Goal: Information Seeking & Learning: Learn about a topic

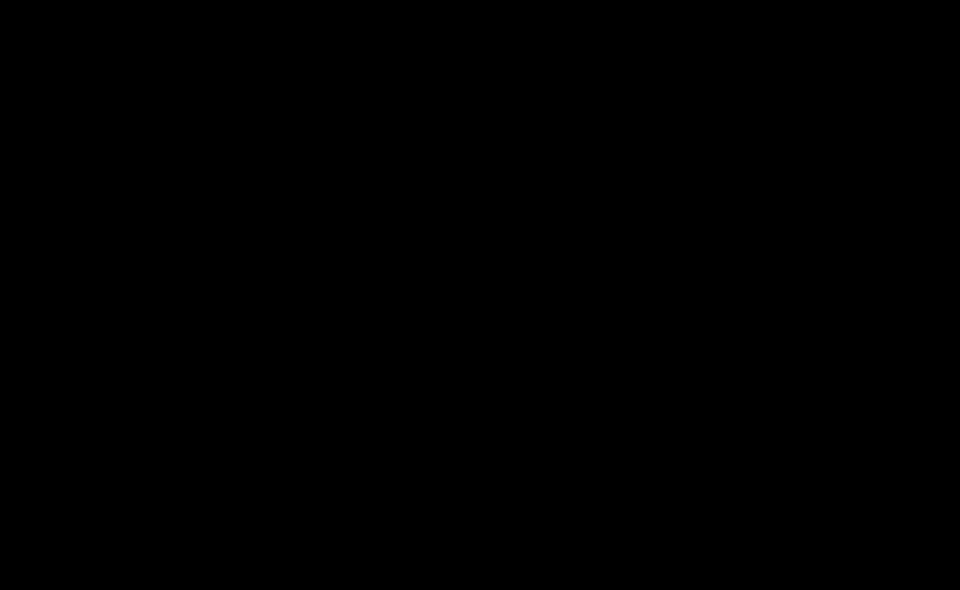
click at [265, 0] on html at bounding box center [480, 0] width 960 height 0
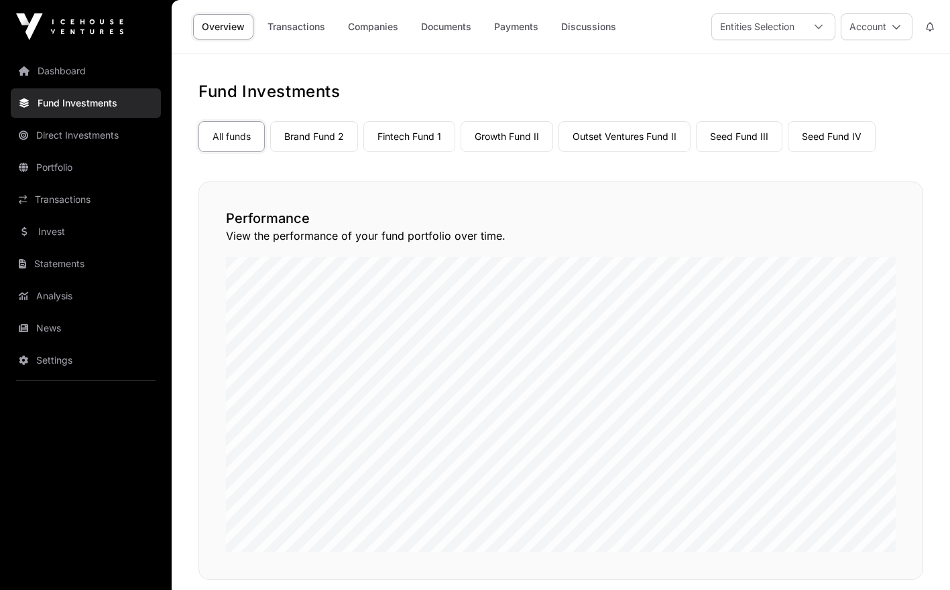
click at [62, 170] on link "Portfolio" at bounding box center [86, 167] width 150 height 29
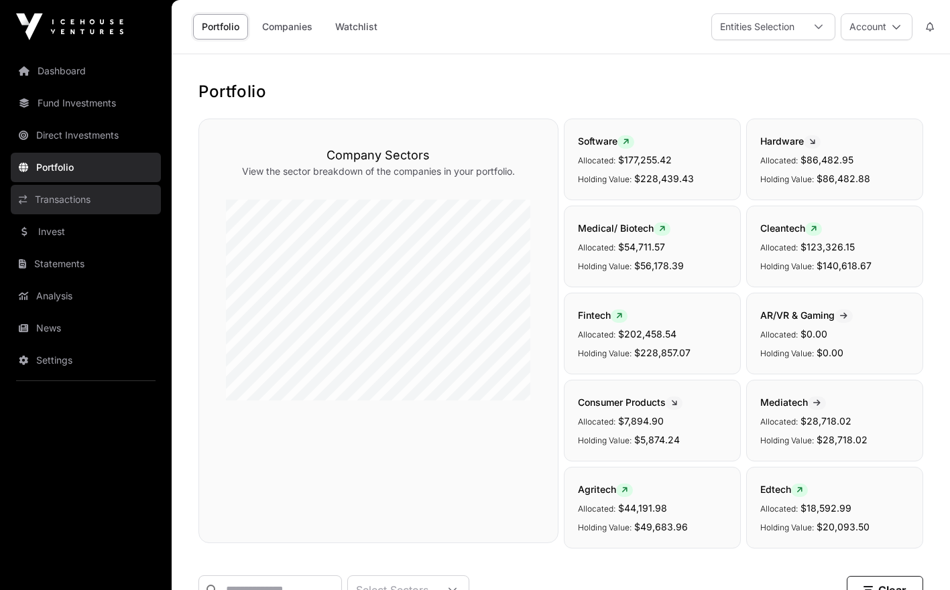
click at [60, 203] on link "Transactions" at bounding box center [86, 199] width 150 height 29
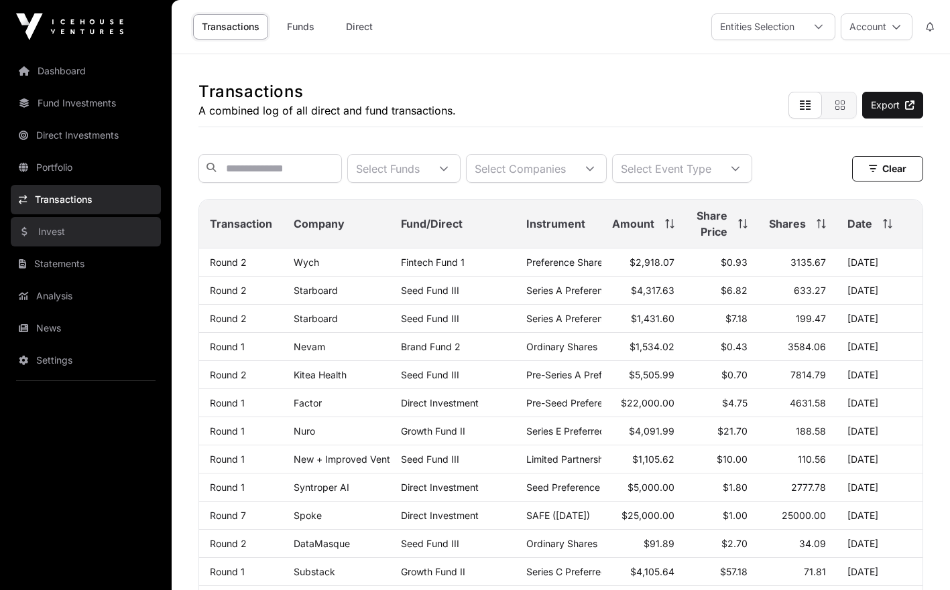
click at [82, 234] on link "Invest" at bounding box center [86, 231] width 150 height 29
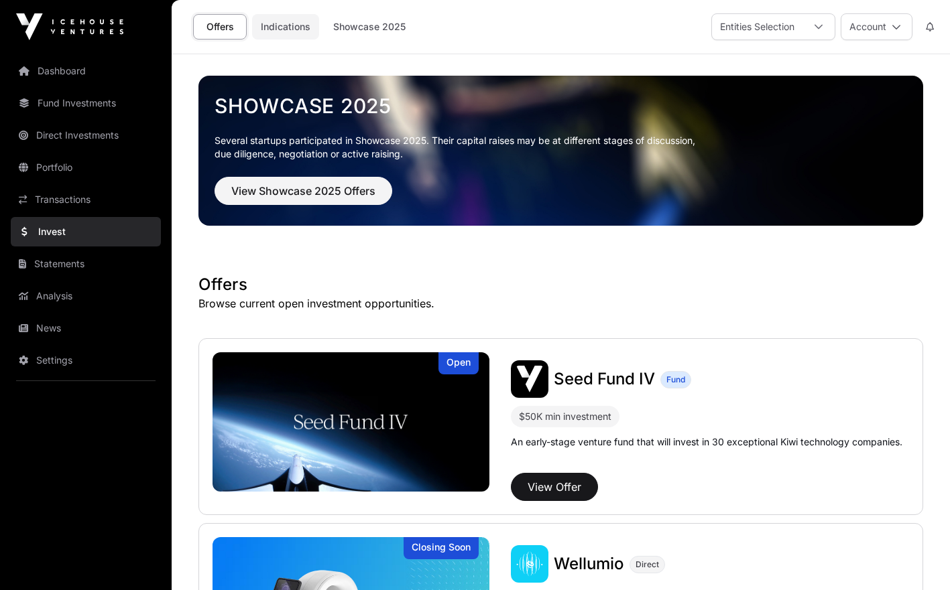
click at [301, 24] on link "Indications" at bounding box center [285, 26] width 67 height 25
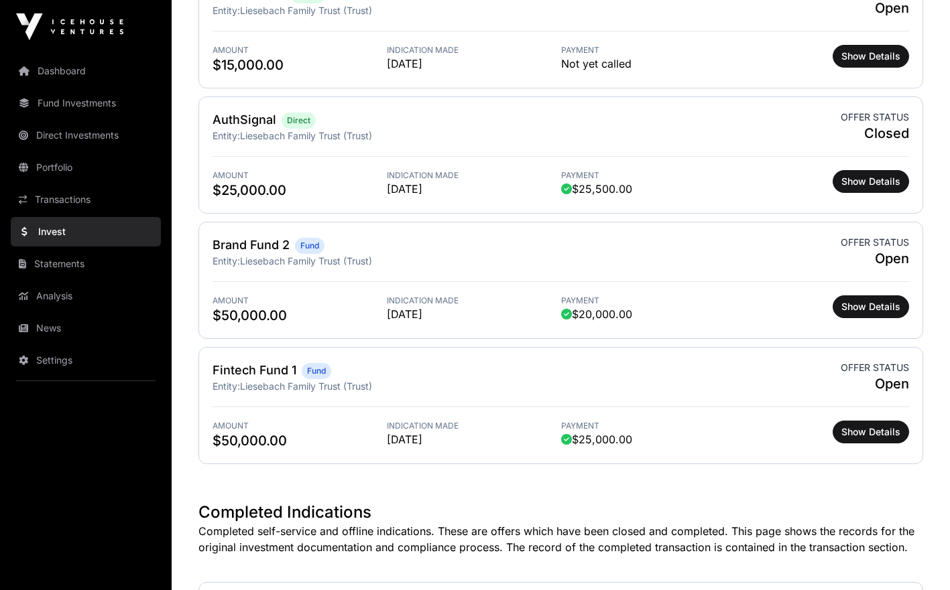
scroll to position [1019, 0]
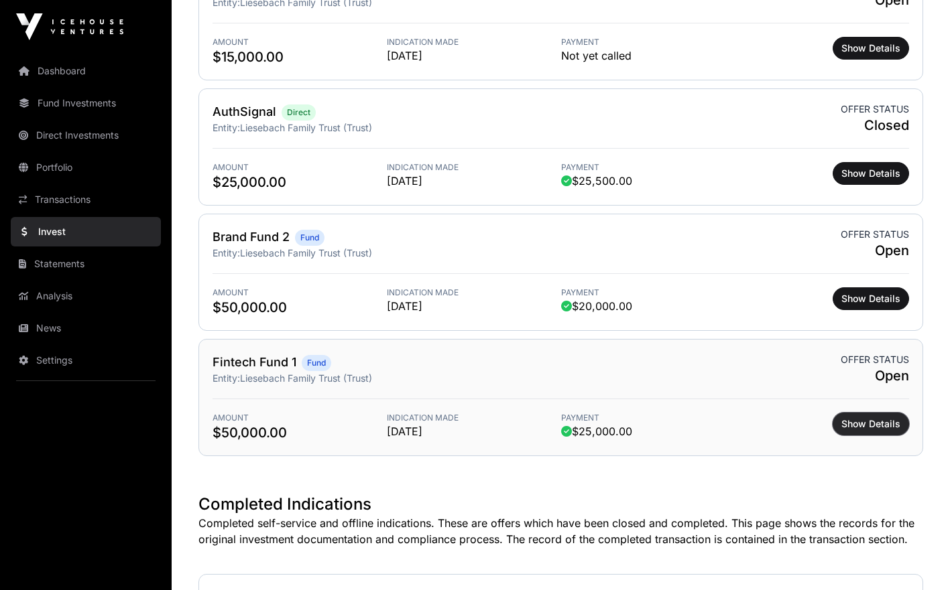
click at [875, 417] on button "Show Details" at bounding box center [870, 424] width 76 height 23
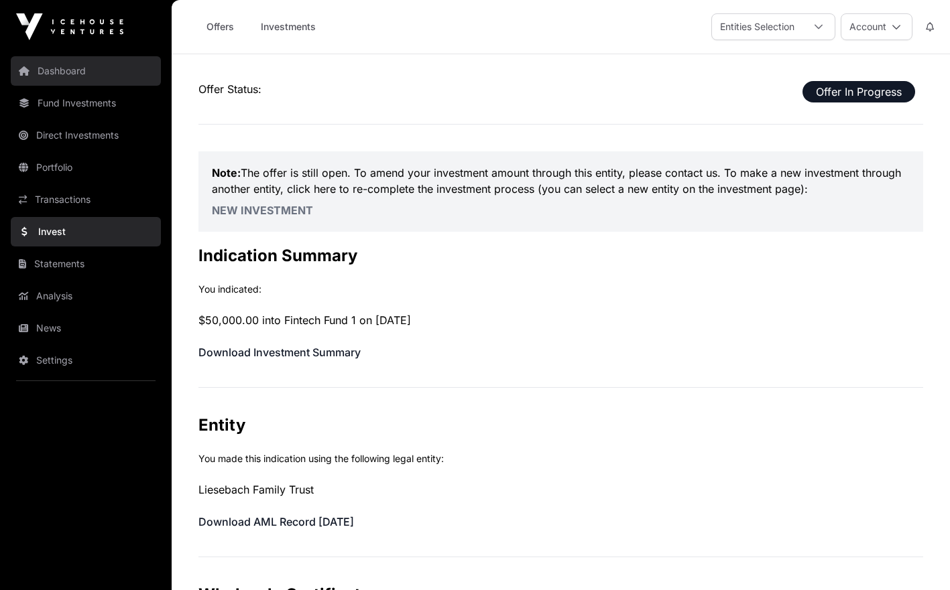
click at [94, 73] on link "Dashboard" at bounding box center [86, 70] width 150 height 29
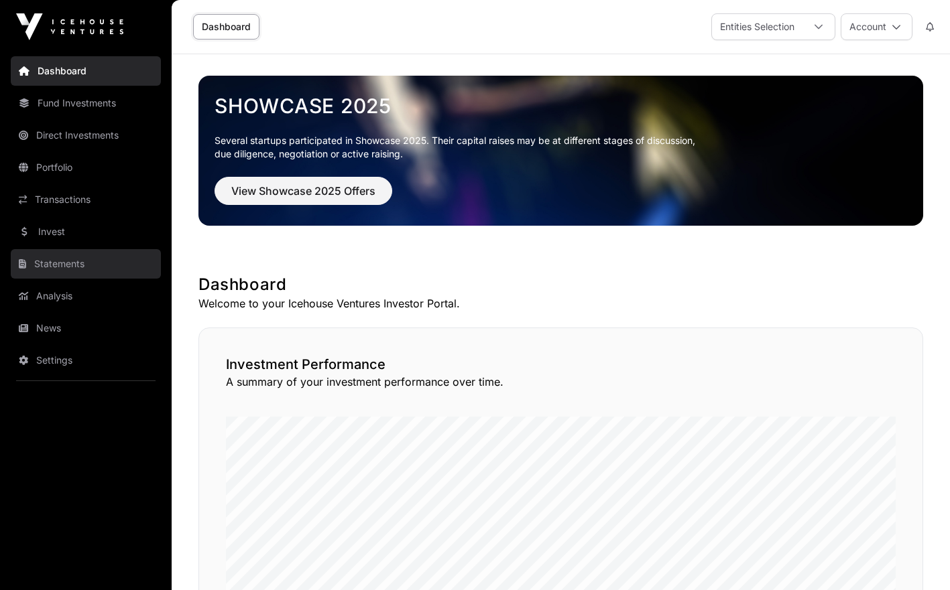
click at [74, 266] on link "Statements" at bounding box center [86, 263] width 150 height 29
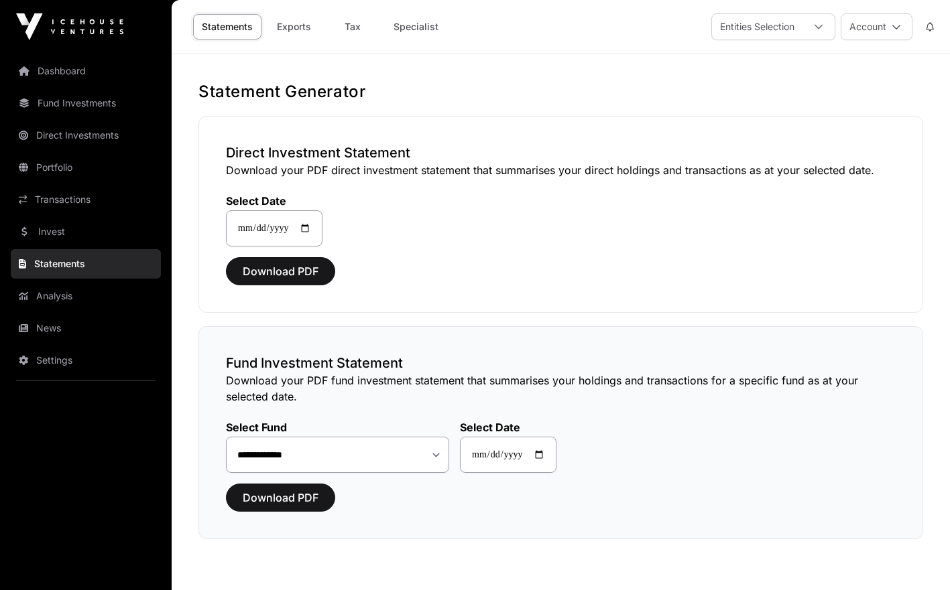
click at [251, 341] on div "**********" at bounding box center [560, 432] width 724 height 213
click at [826, 31] on div at bounding box center [818, 26] width 32 height 25
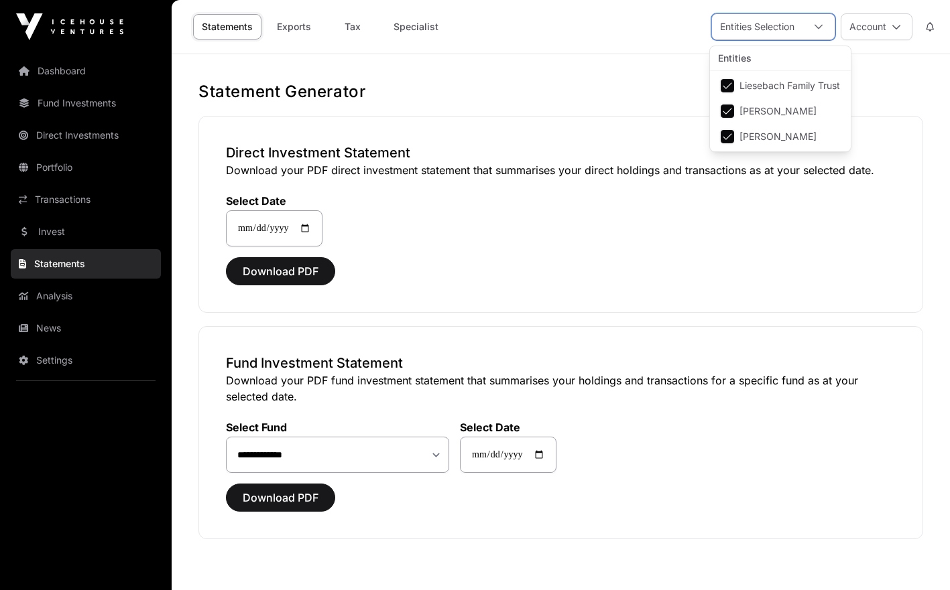
scroll to position [13, 9]
click at [826, 31] on div at bounding box center [818, 26] width 32 height 25
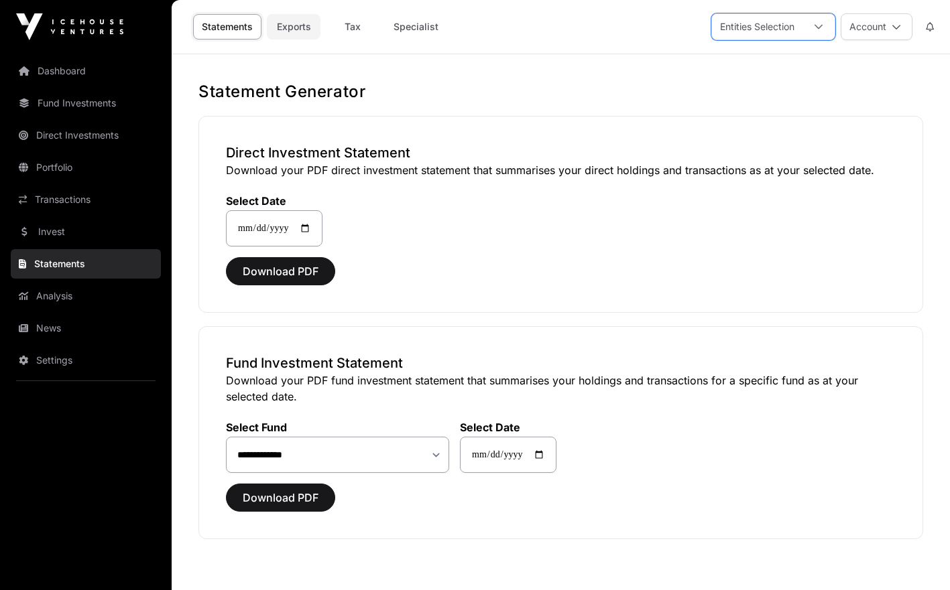
click at [287, 27] on link "Exports" at bounding box center [294, 26] width 54 height 25
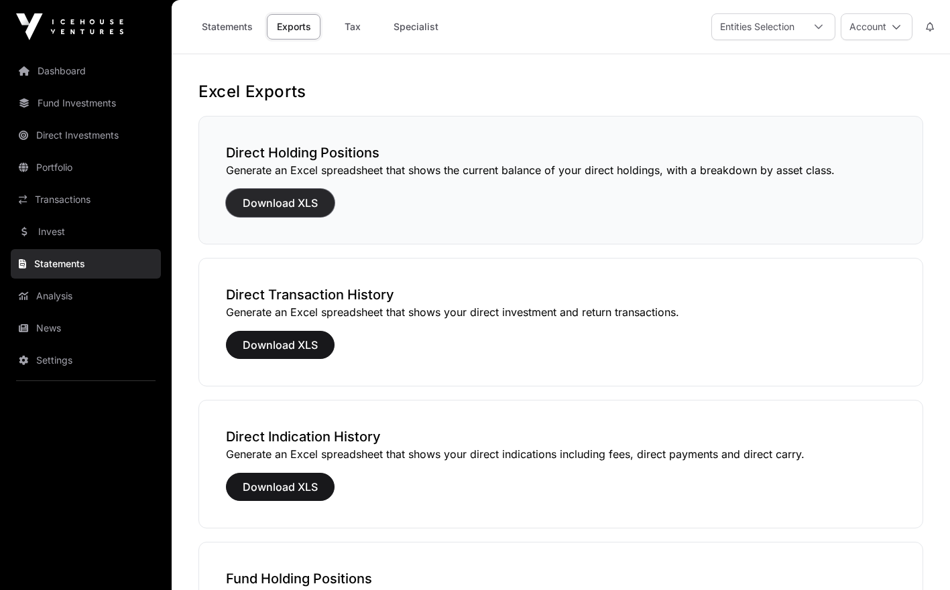
click at [290, 203] on span "Download XLS" at bounding box center [280, 203] width 75 height 16
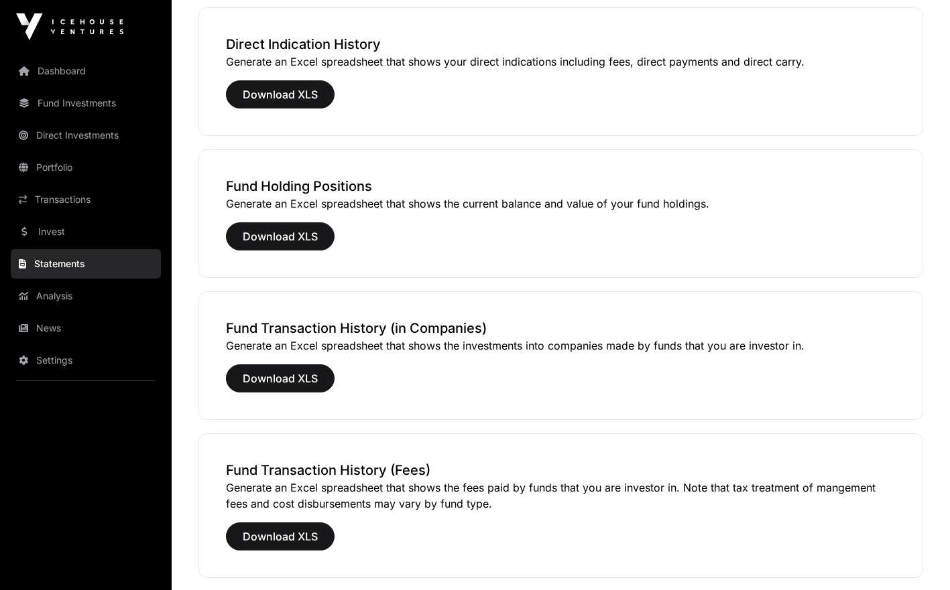
scroll to position [392, 0]
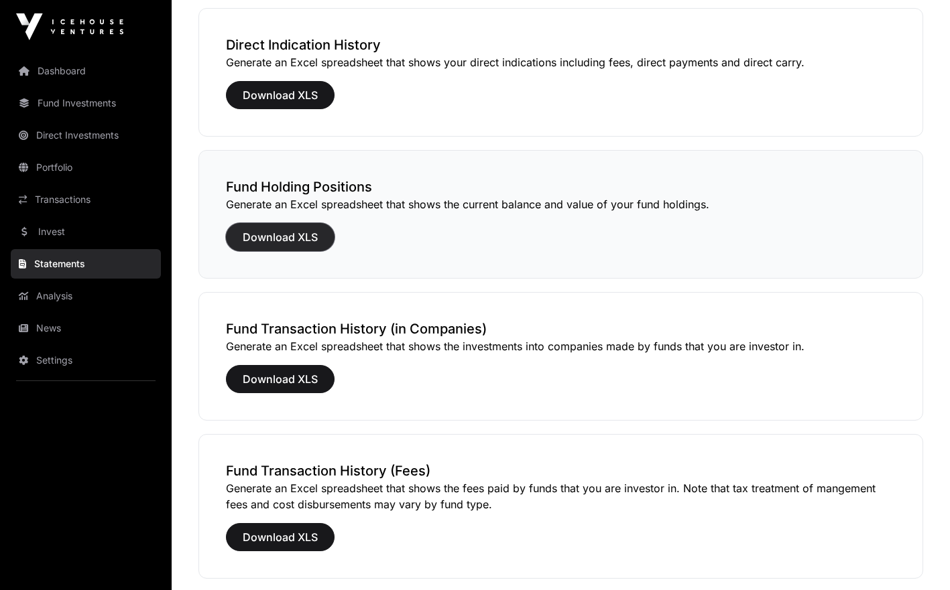
click at [271, 232] on span "Download XLS" at bounding box center [280, 237] width 75 height 16
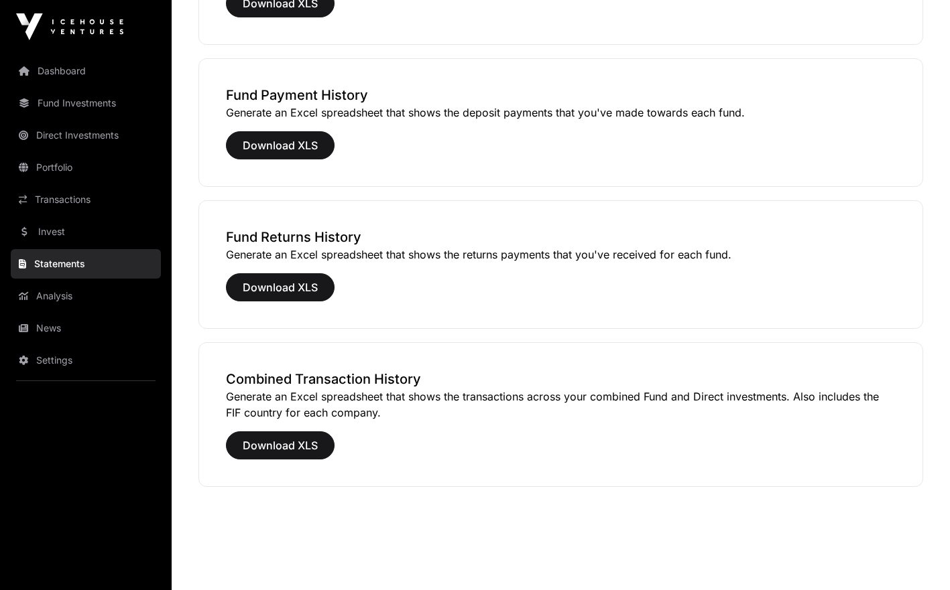
scroll to position [936, 0]
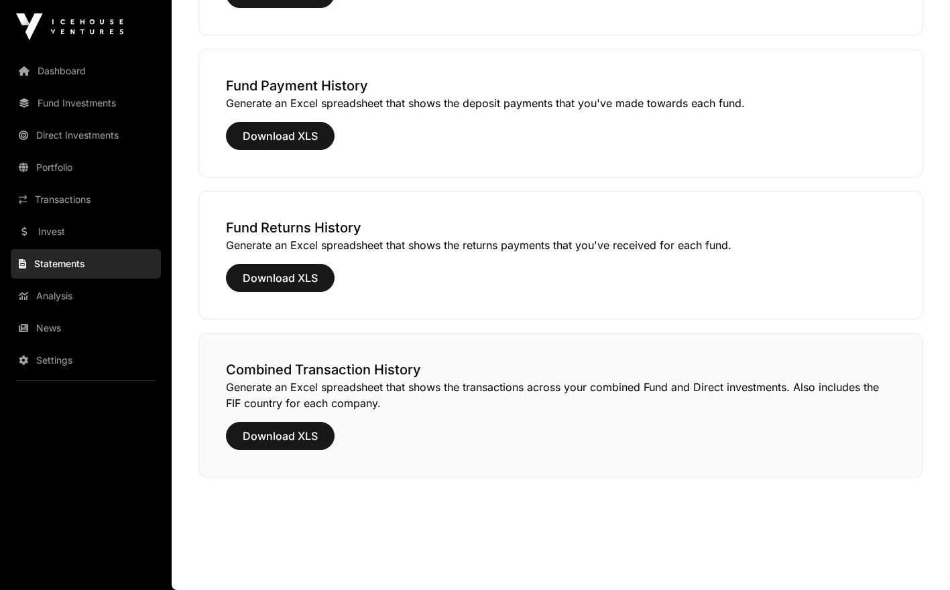
click at [285, 422] on div "Combined Transaction History Generate an Excel spreadsheet that shows the trans…" at bounding box center [560, 405] width 724 height 145
click at [278, 435] on span "Download XLS" at bounding box center [280, 436] width 75 height 16
click at [100, 77] on link "Dashboard" at bounding box center [86, 70] width 150 height 29
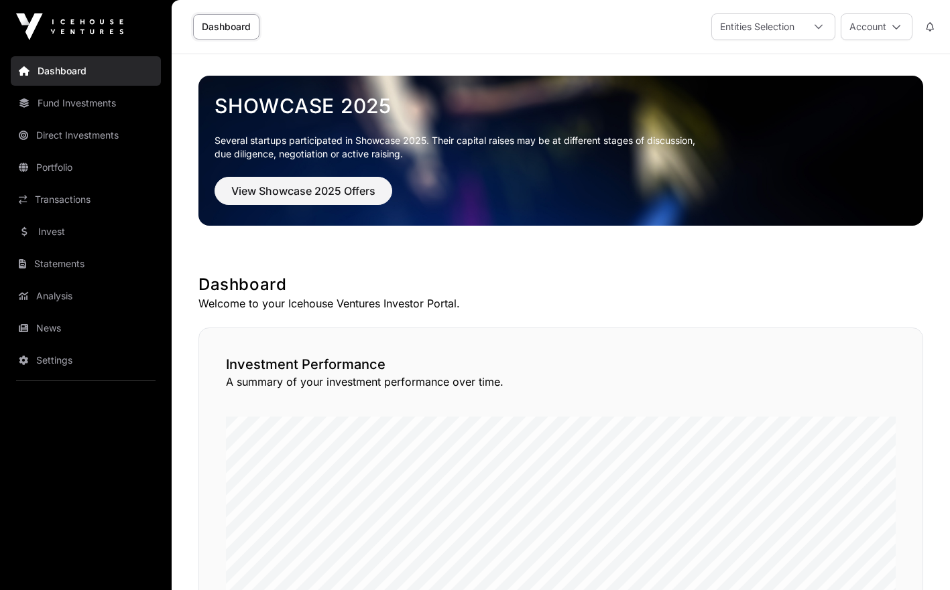
click at [906, 413] on div "Investment Performance A summary of your investment performance over time." at bounding box center [560, 534] width 724 height 412
click at [350, 177] on button "View Showcase 2025 Offers" at bounding box center [303, 191] width 178 height 28
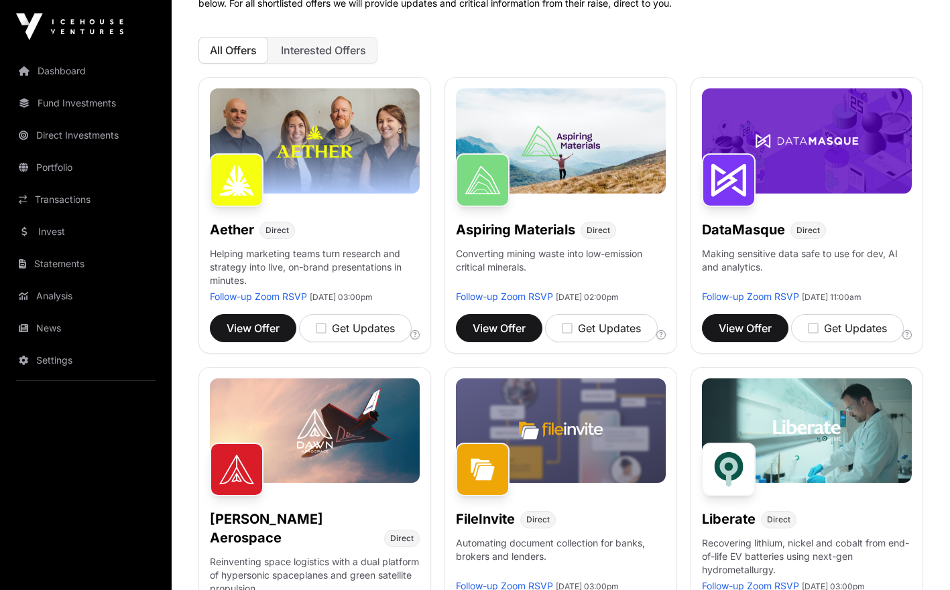
scroll to position [186, 0]
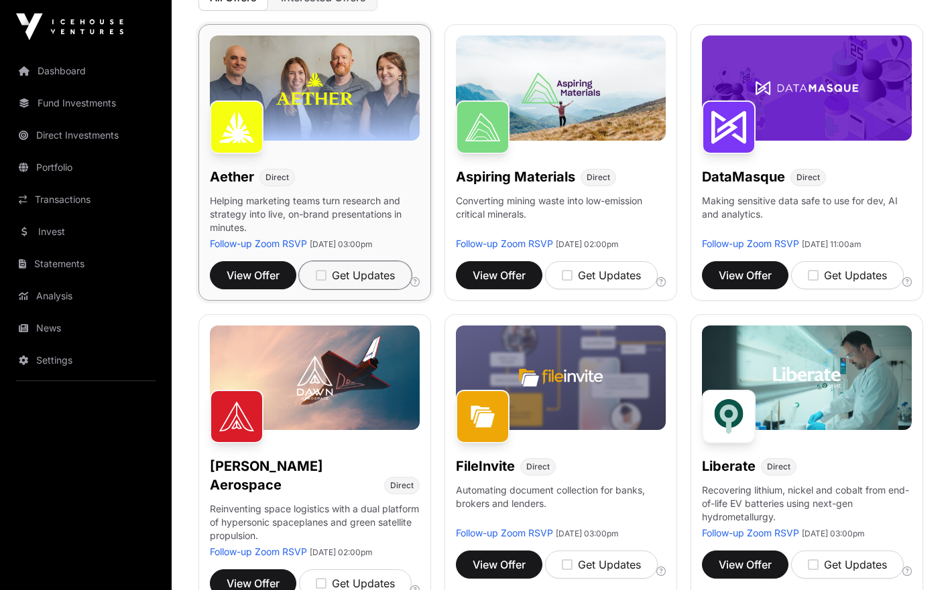
click at [320, 279] on icon "button" at bounding box center [321, 275] width 11 height 12
click at [566, 281] on icon "button" at bounding box center [567, 275] width 11 height 12
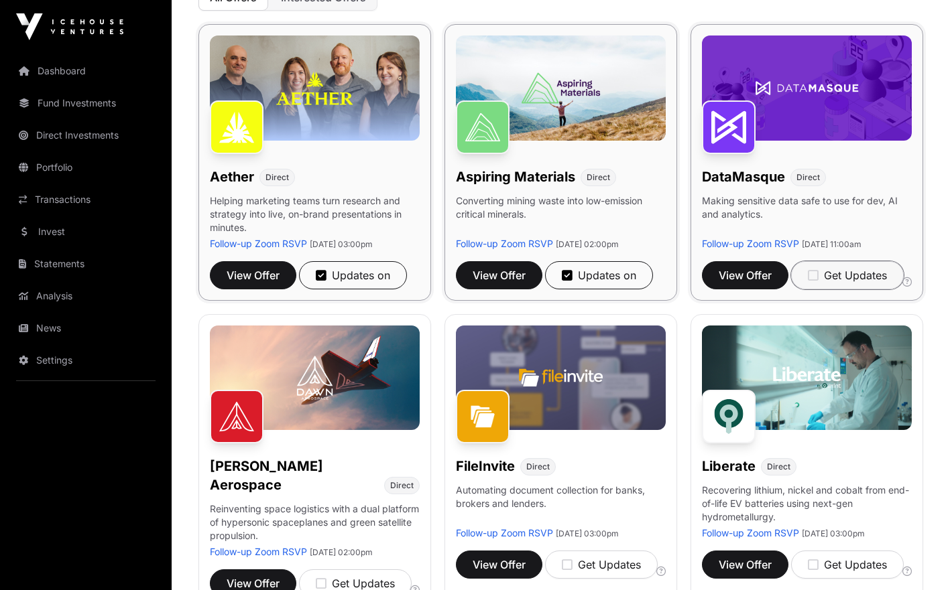
click at [820, 283] on div "Get Updates" at bounding box center [847, 275] width 79 height 16
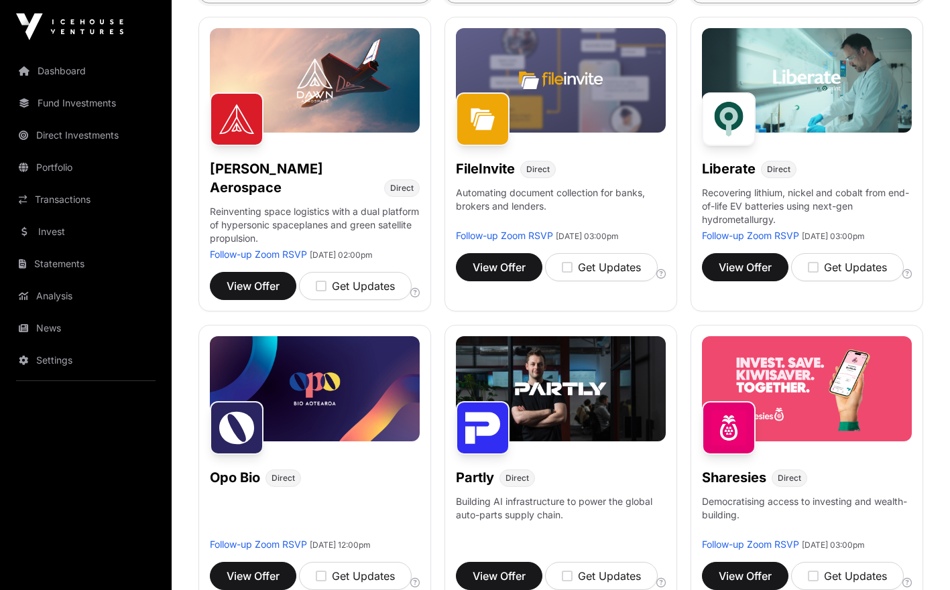
scroll to position [478, 0]
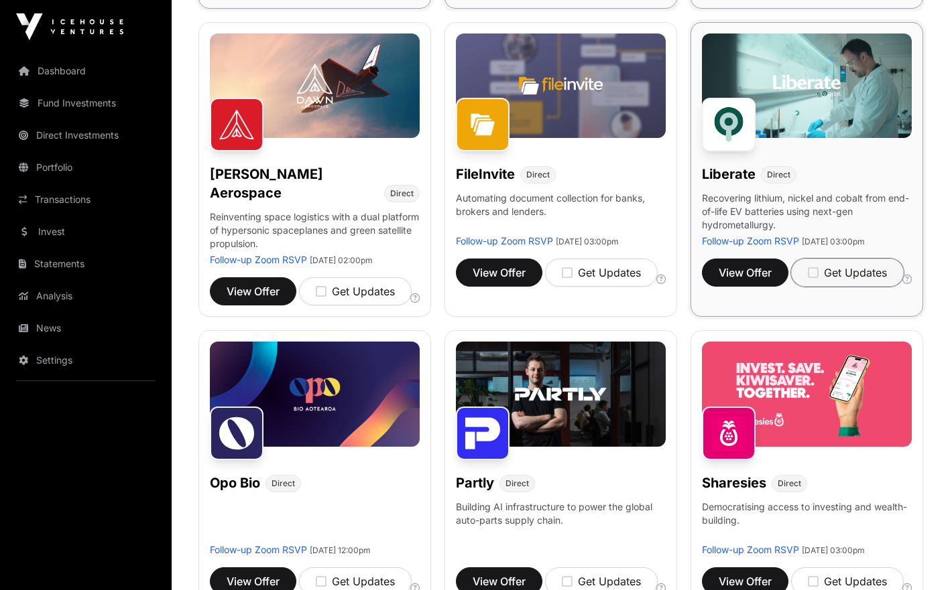
click at [816, 279] on icon "button" at bounding box center [813, 273] width 11 height 12
click at [568, 279] on icon "button" at bounding box center [567, 273] width 11 height 12
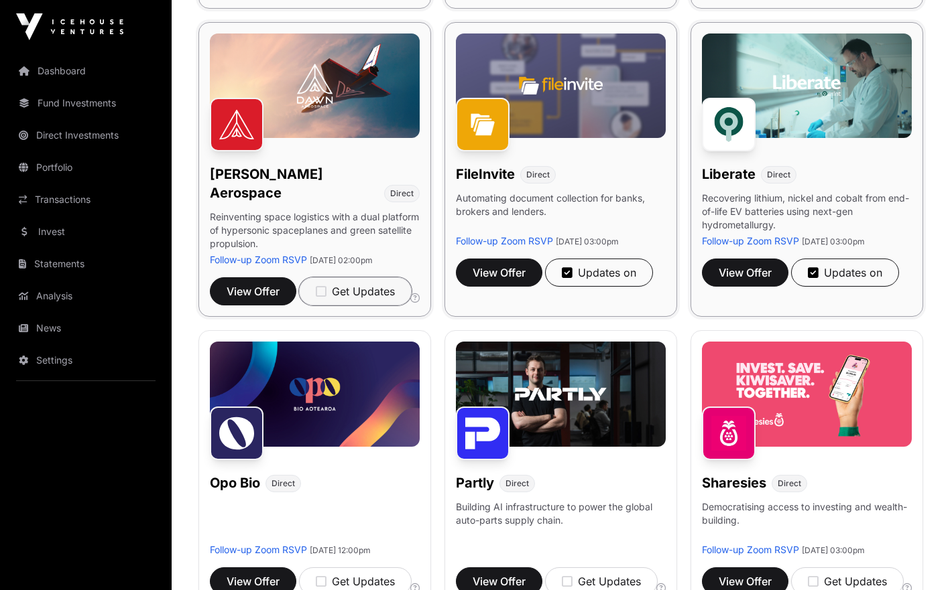
click at [324, 285] on icon "button" at bounding box center [321, 291] width 11 height 12
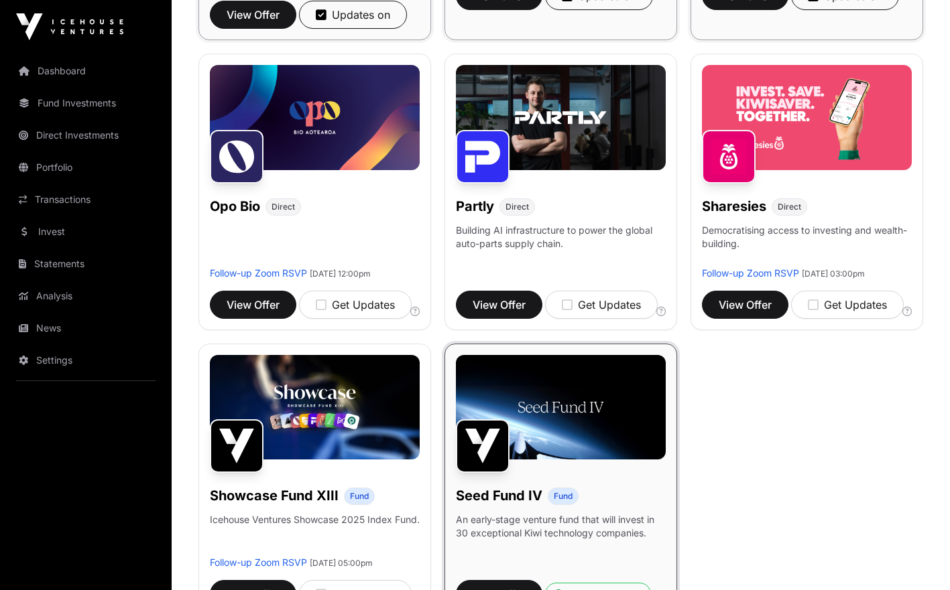
scroll to position [756, 0]
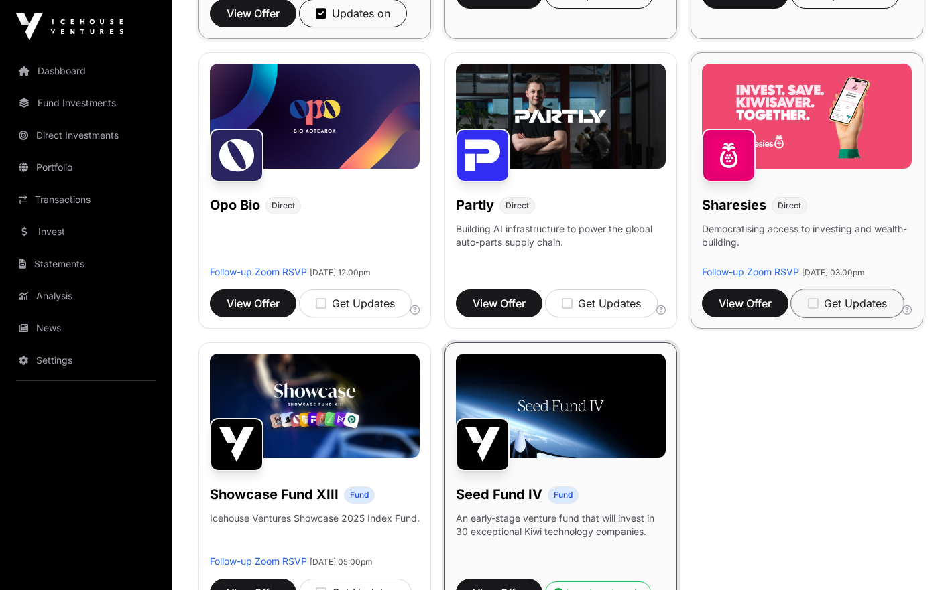
click at [812, 310] on icon "button" at bounding box center [813, 304] width 11 height 12
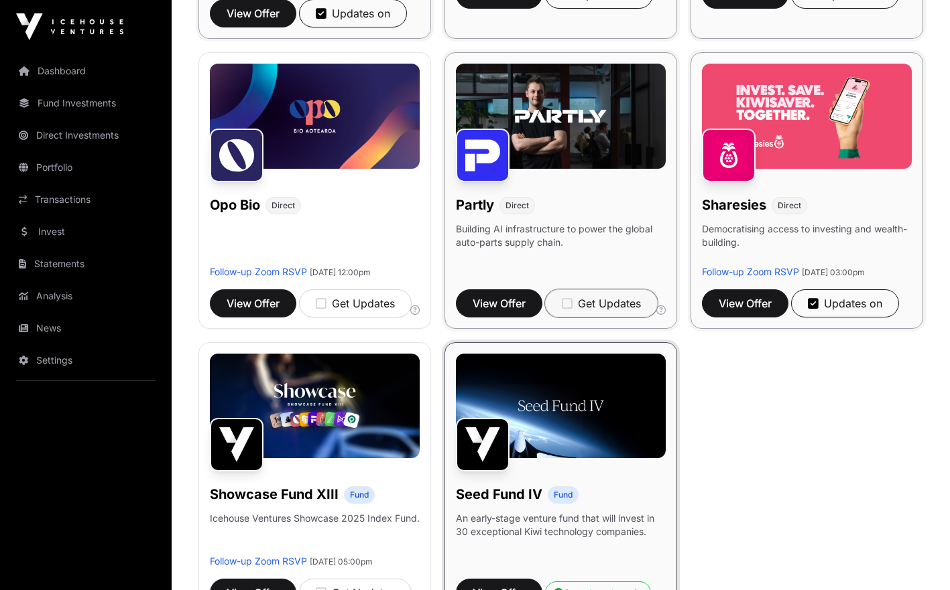
click at [562, 308] on button "Get Updates" at bounding box center [601, 304] width 113 height 28
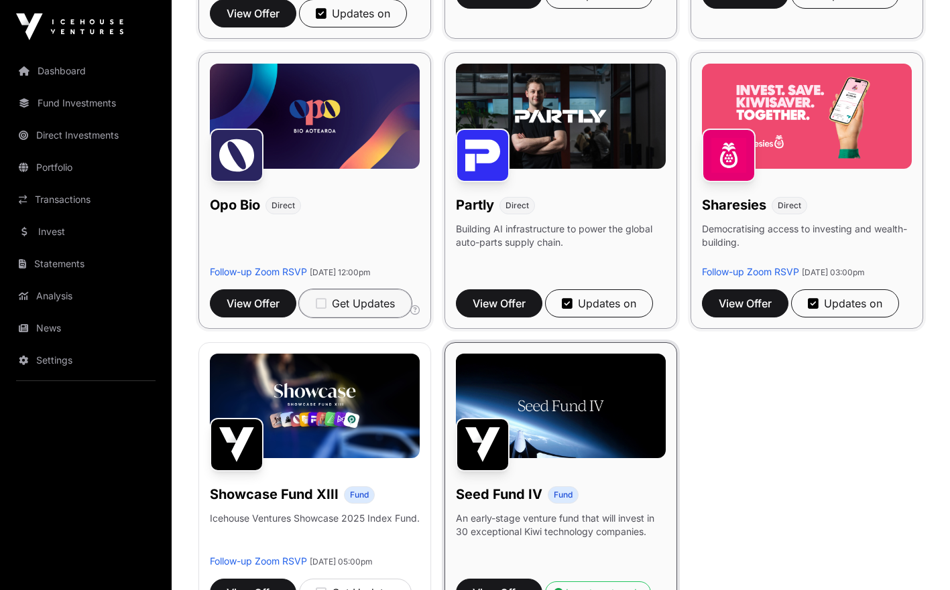
click at [326, 307] on icon "button" at bounding box center [321, 304] width 11 height 12
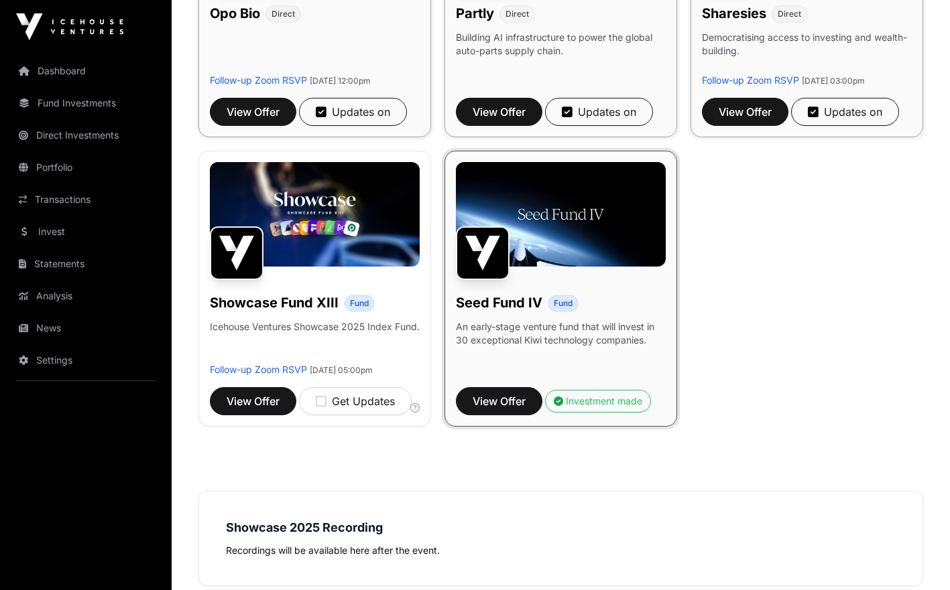
scroll to position [944, 0]
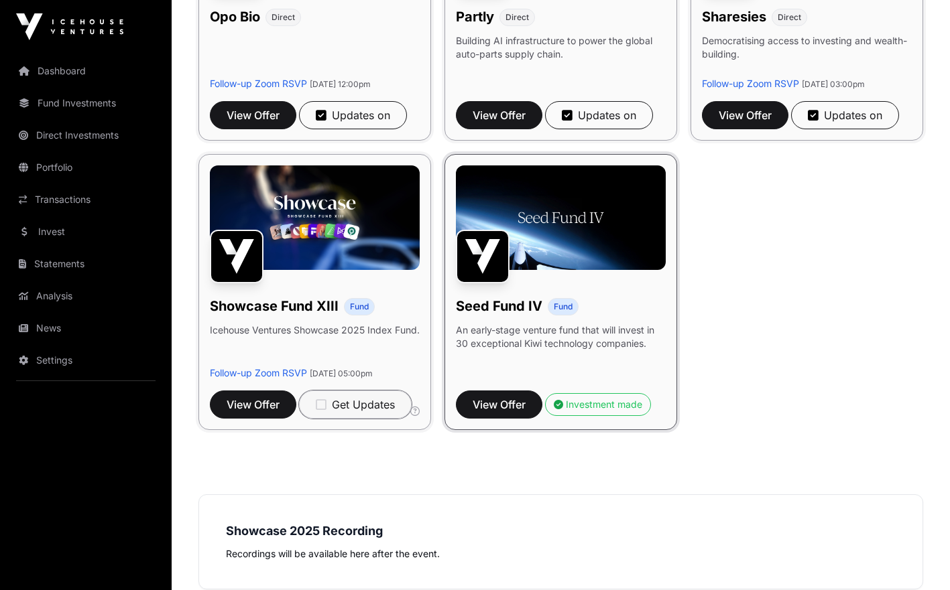
click at [325, 411] on icon "button" at bounding box center [321, 405] width 11 height 12
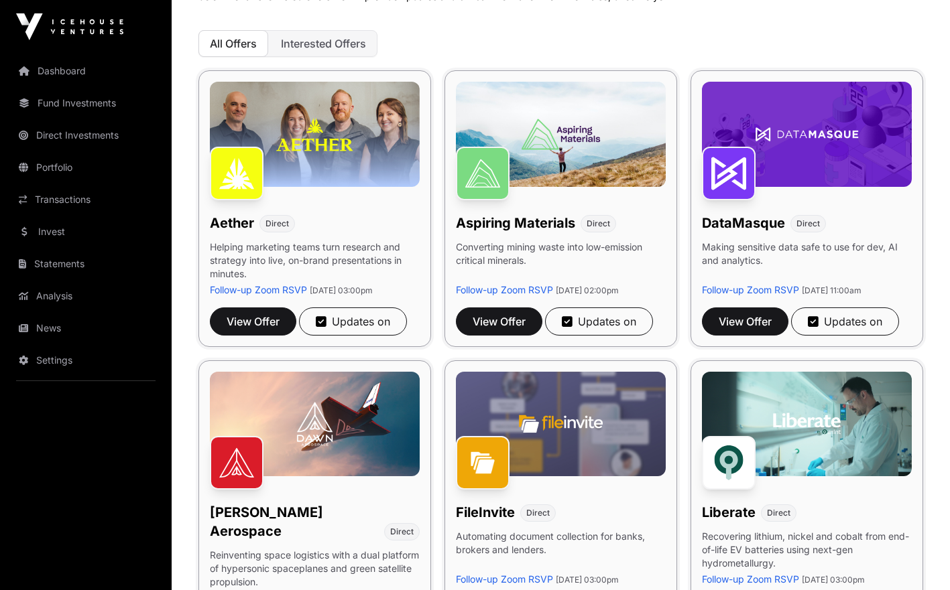
scroll to position [136, 0]
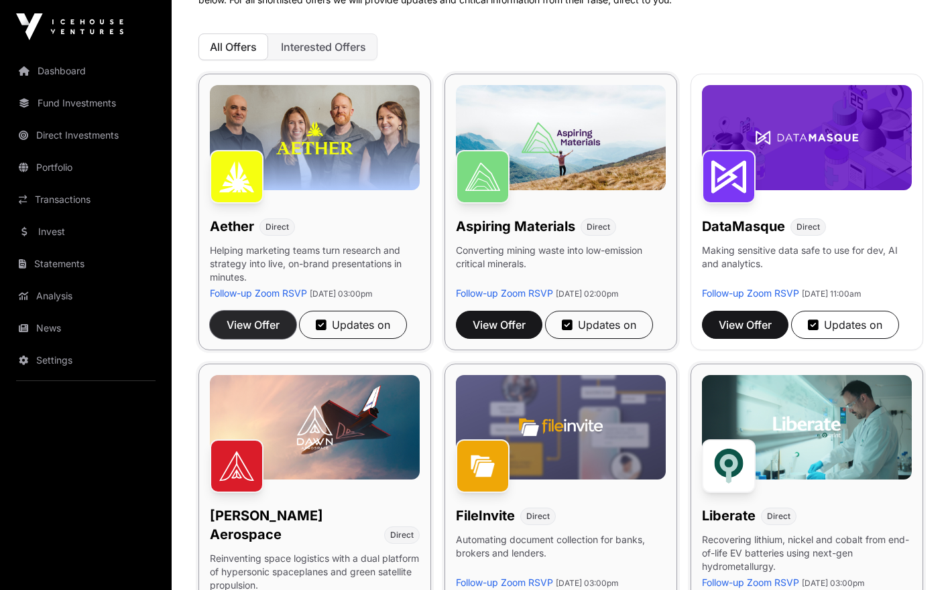
click at [277, 317] on span "View Offer" at bounding box center [253, 325] width 53 height 16
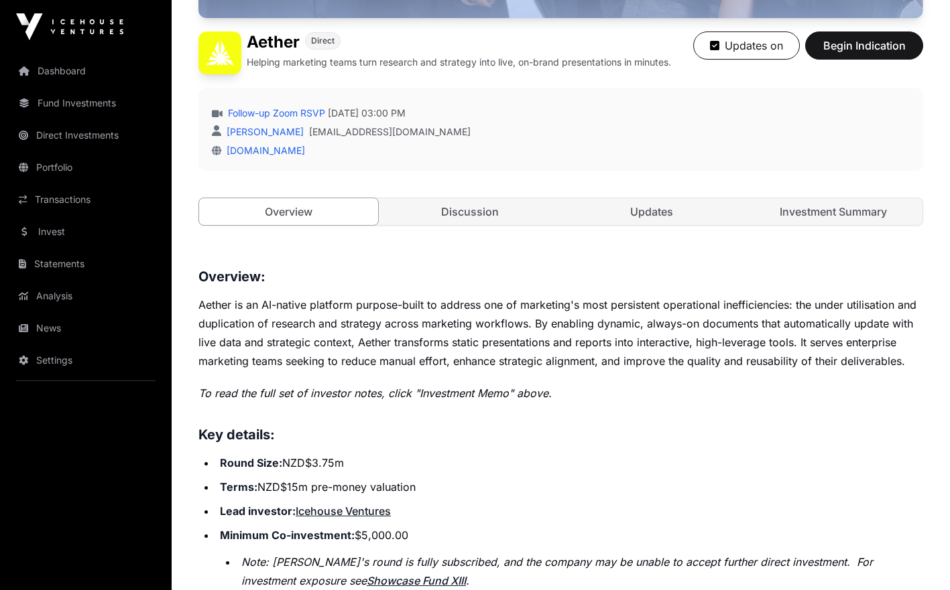
scroll to position [308, 0]
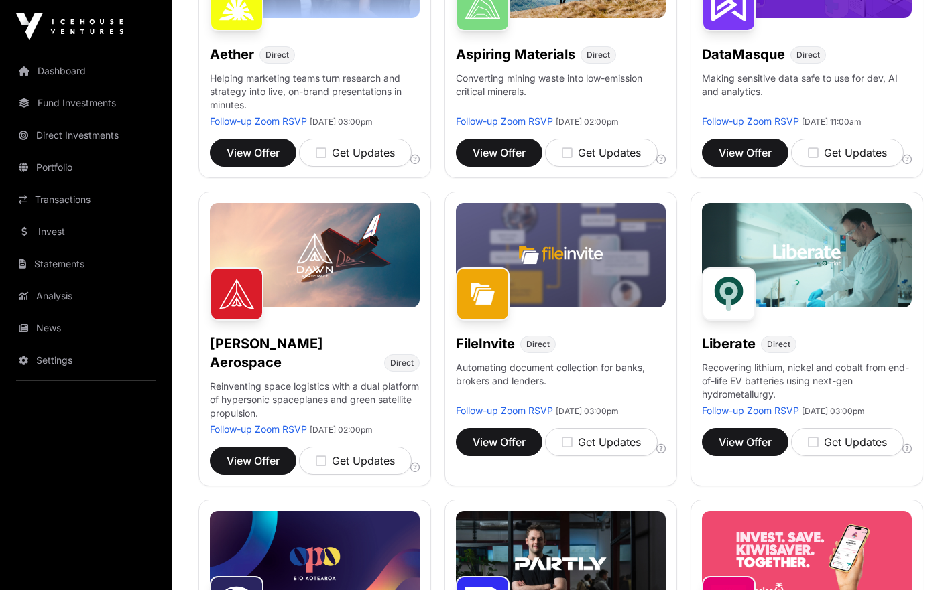
scroll to position [136, 0]
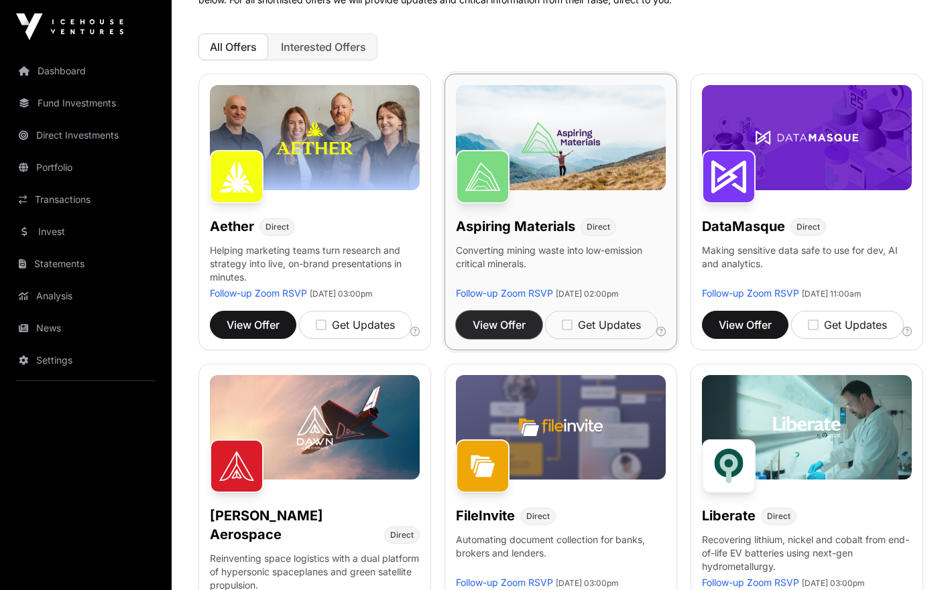
click at [515, 333] on span "View Offer" at bounding box center [498, 325] width 53 height 16
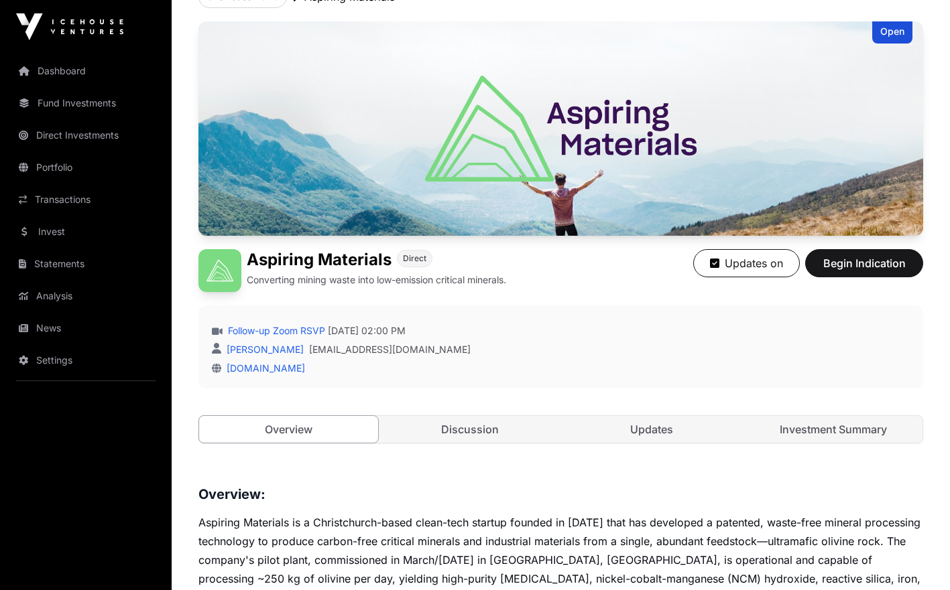
scroll to position [90, 0]
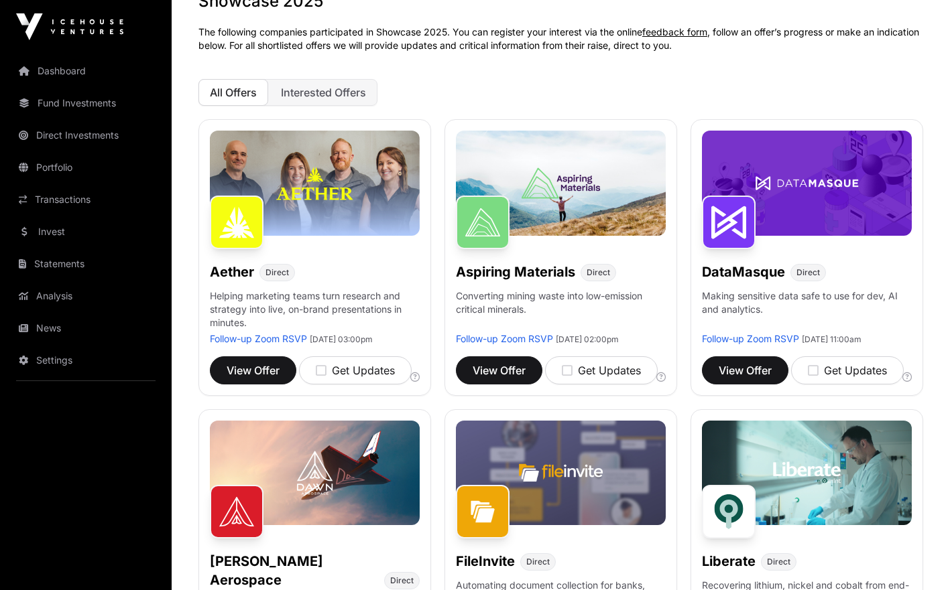
scroll to position [136, 0]
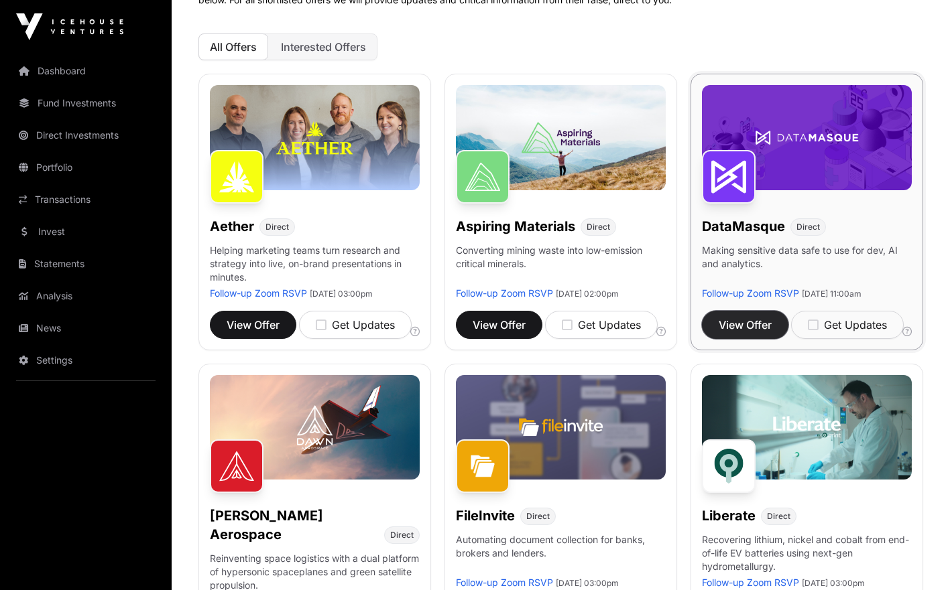
click at [755, 333] on span "View Offer" at bounding box center [744, 325] width 53 height 16
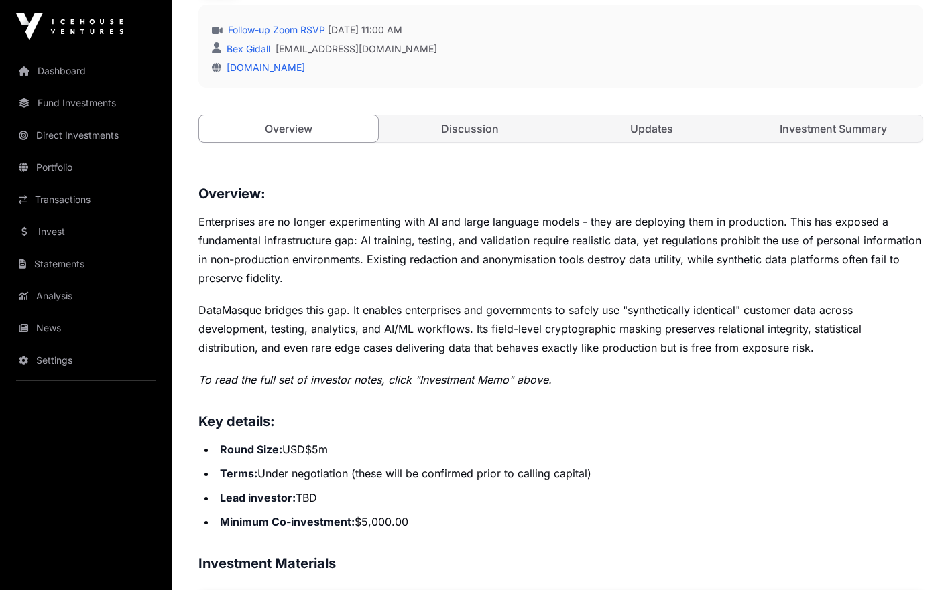
scroll to position [155, 0]
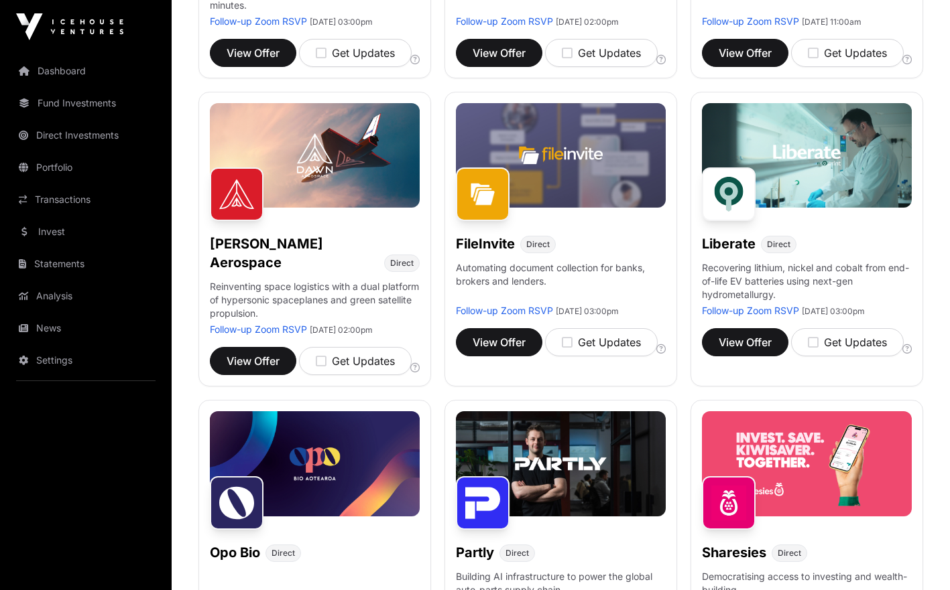
scroll to position [399, 0]
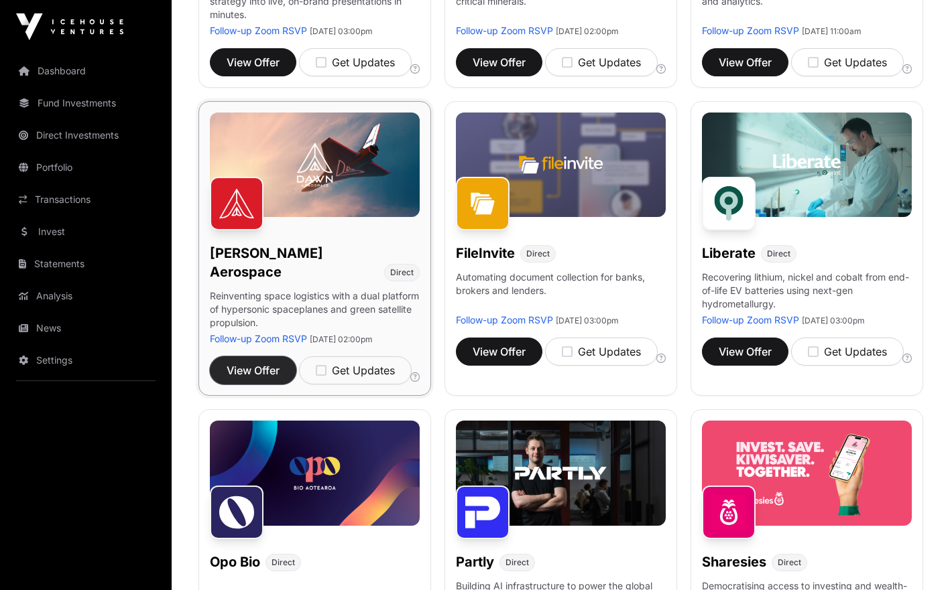
click at [265, 369] on span "View Offer" at bounding box center [253, 371] width 53 height 16
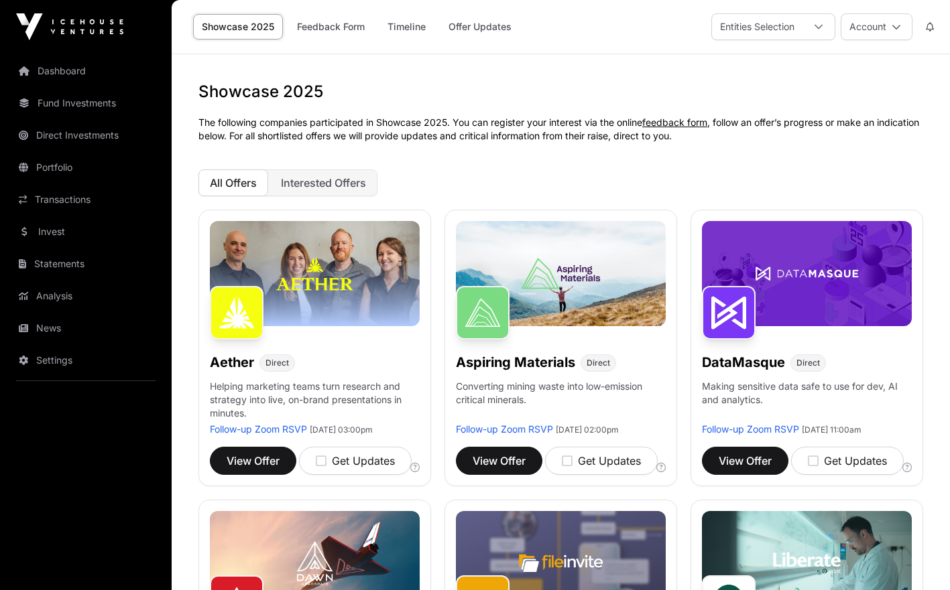
scroll to position [399, 0]
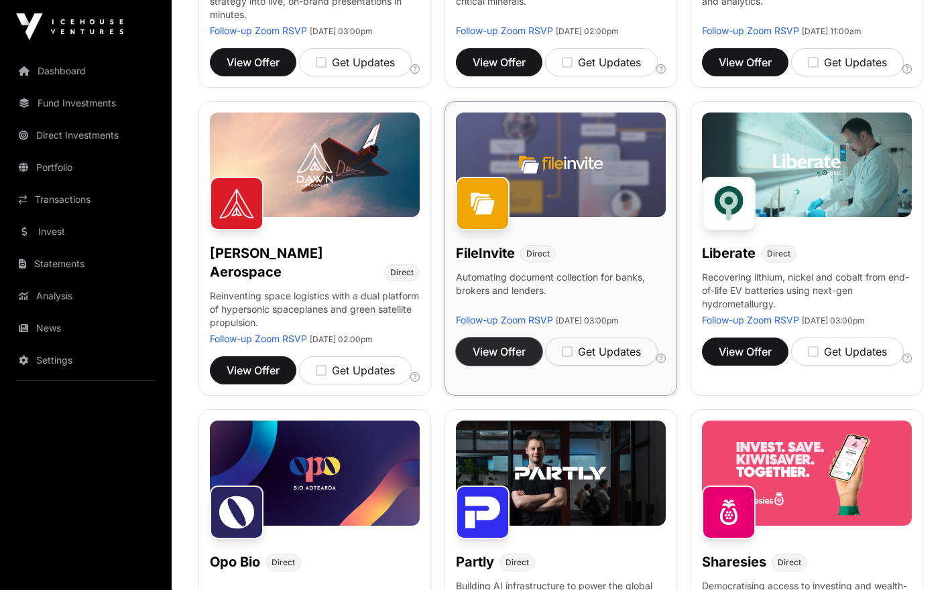
click at [514, 360] on span "View Offer" at bounding box center [498, 352] width 53 height 16
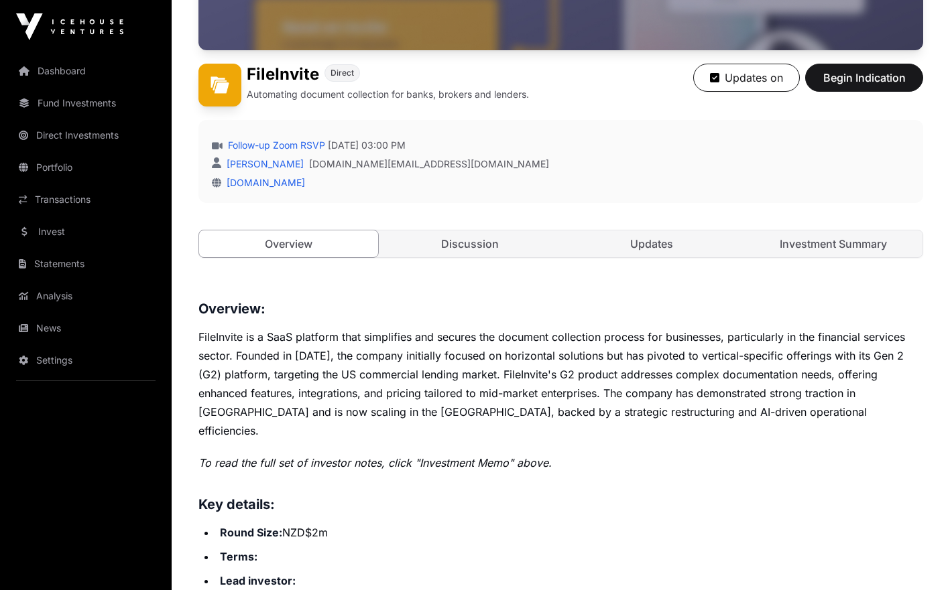
scroll to position [267, 0]
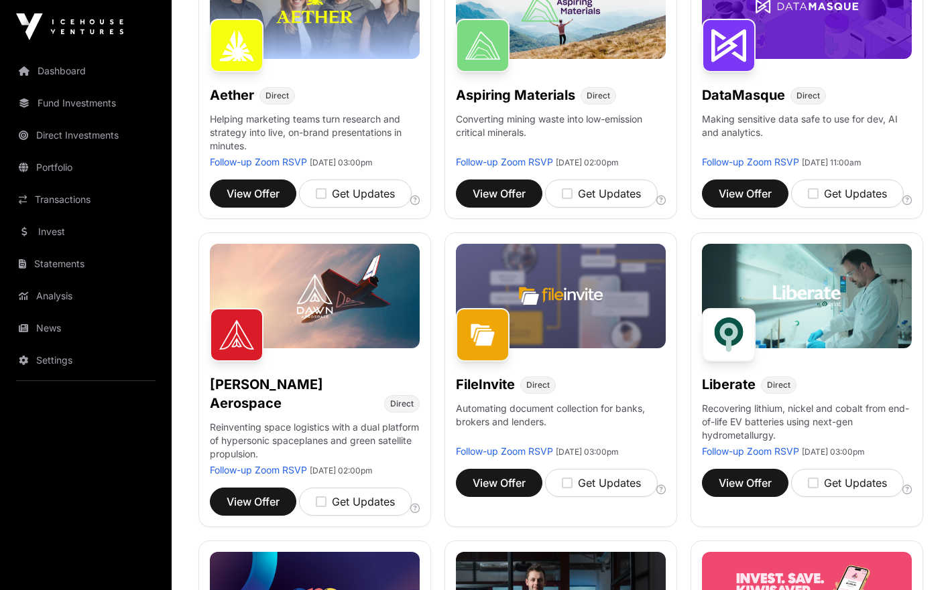
scroll to position [399, 0]
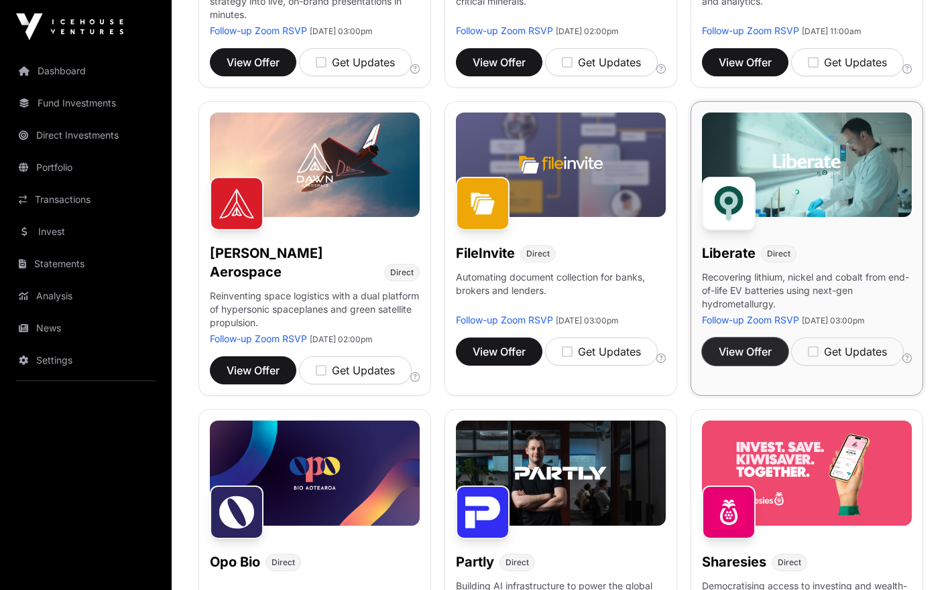
click at [743, 366] on button "View Offer" at bounding box center [745, 352] width 86 height 28
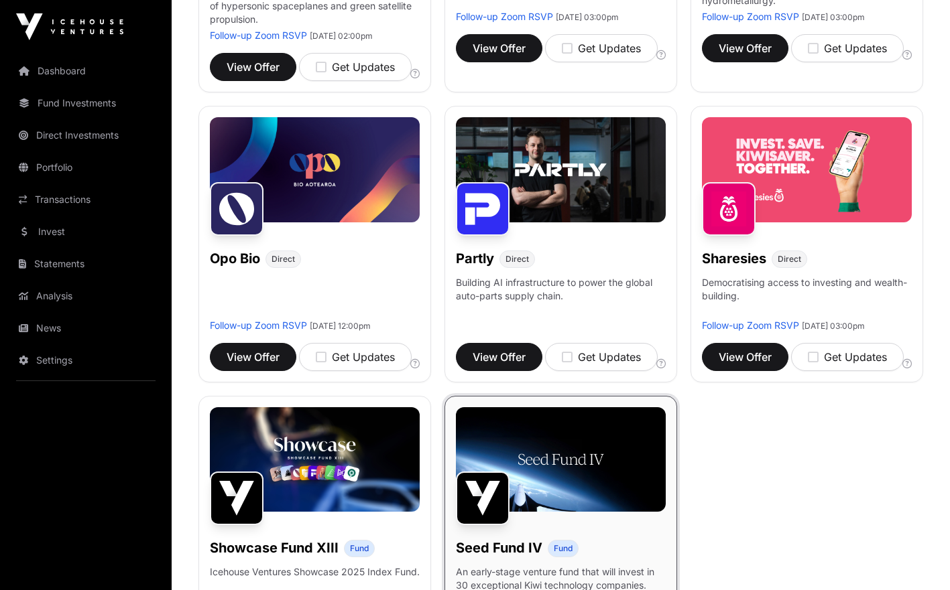
scroll to position [718, 0]
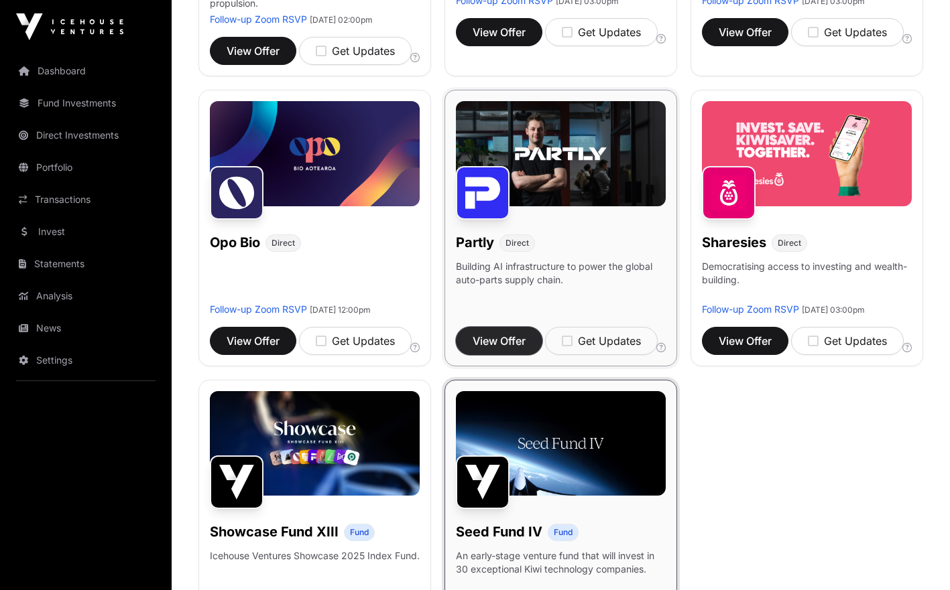
click at [503, 349] on span "View Offer" at bounding box center [498, 341] width 53 height 16
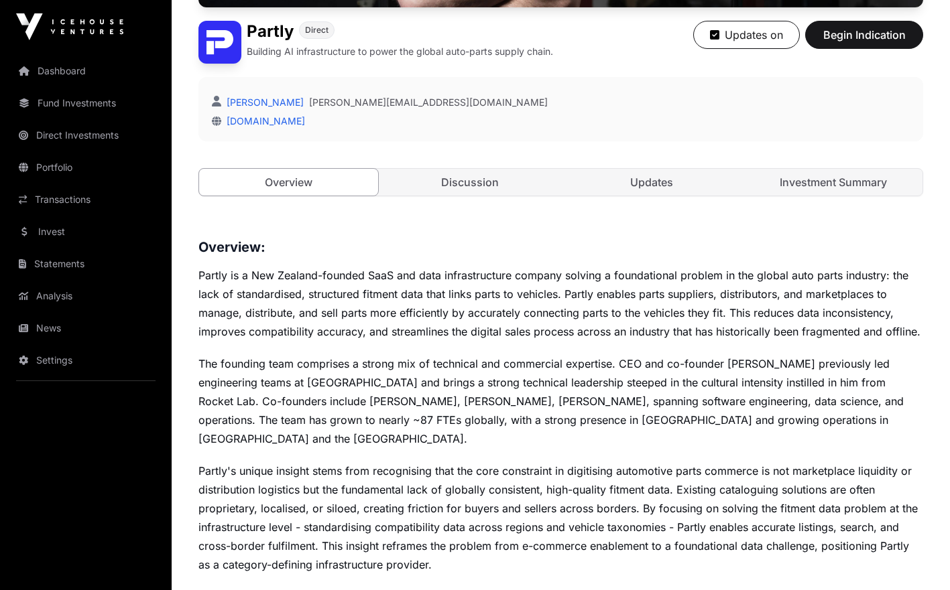
scroll to position [318, 0]
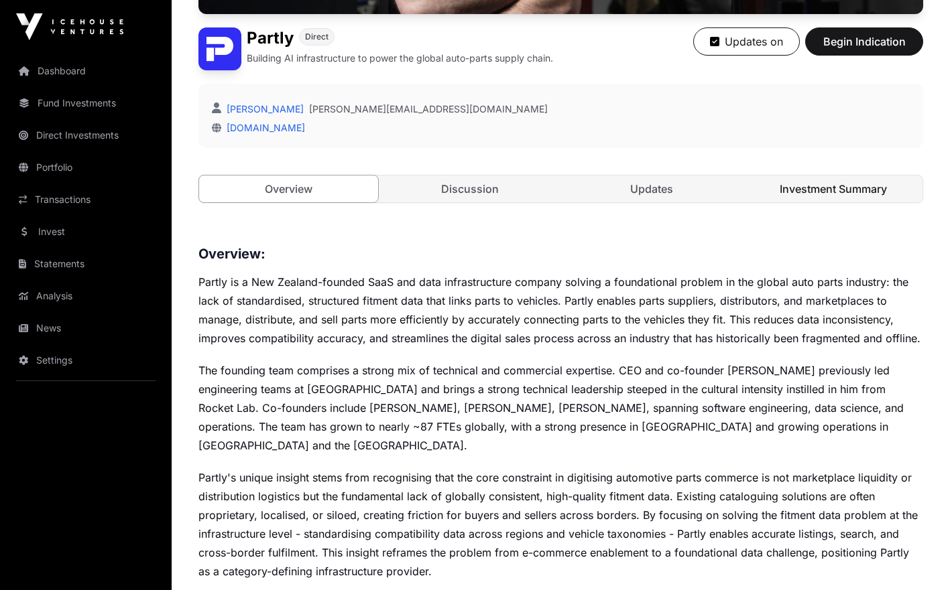
click at [812, 192] on link "Investment Summary" at bounding box center [832, 189] width 179 height 27
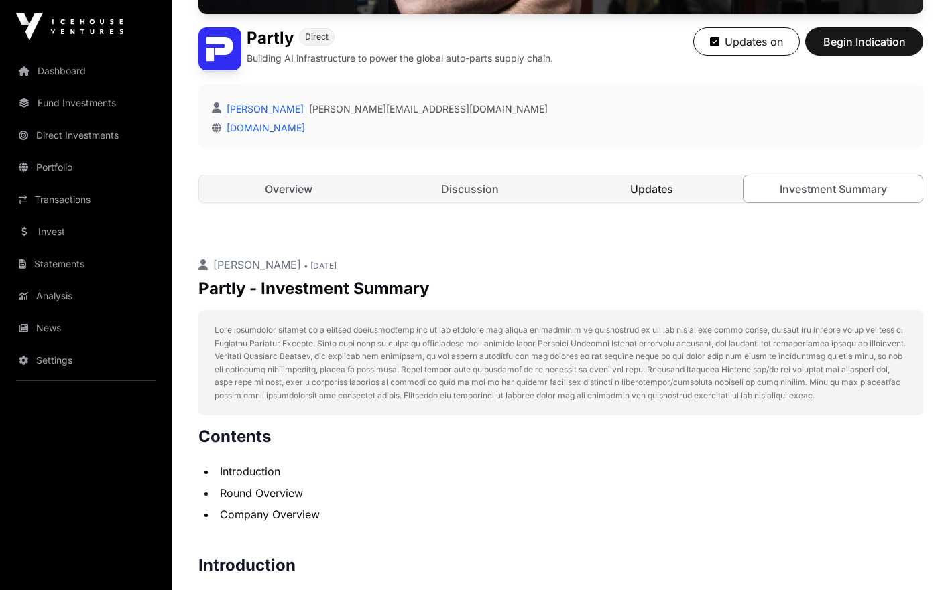
click at [665, 192] on link "Updates" at bounding box center [651, 189] width 179 height 27
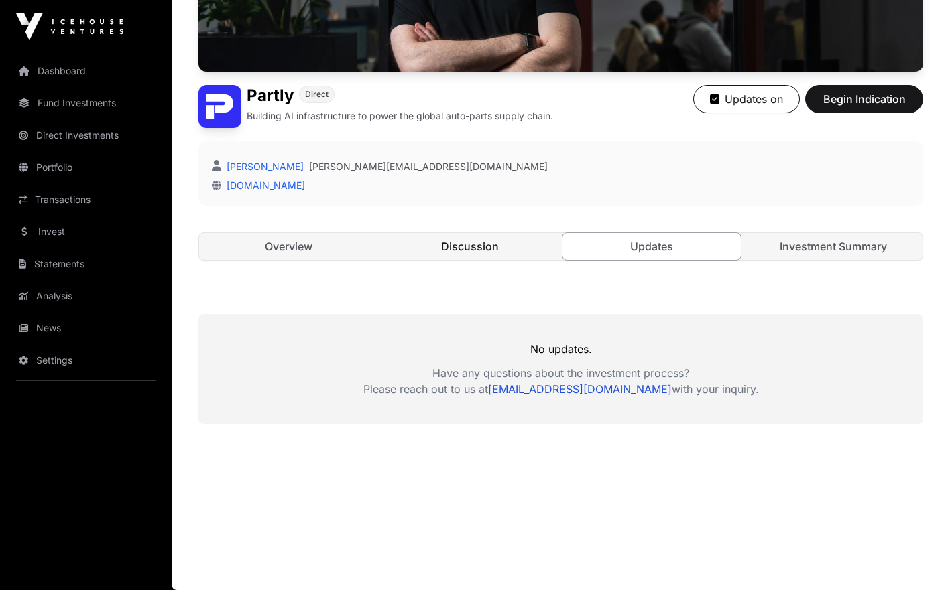
click at [507, 249] on link "Discussion" at bounding box center [470, 246] width 179 height 27
click at [480, 247] on link "Discussion" at bounding box center [470, 246] width 179 height 27
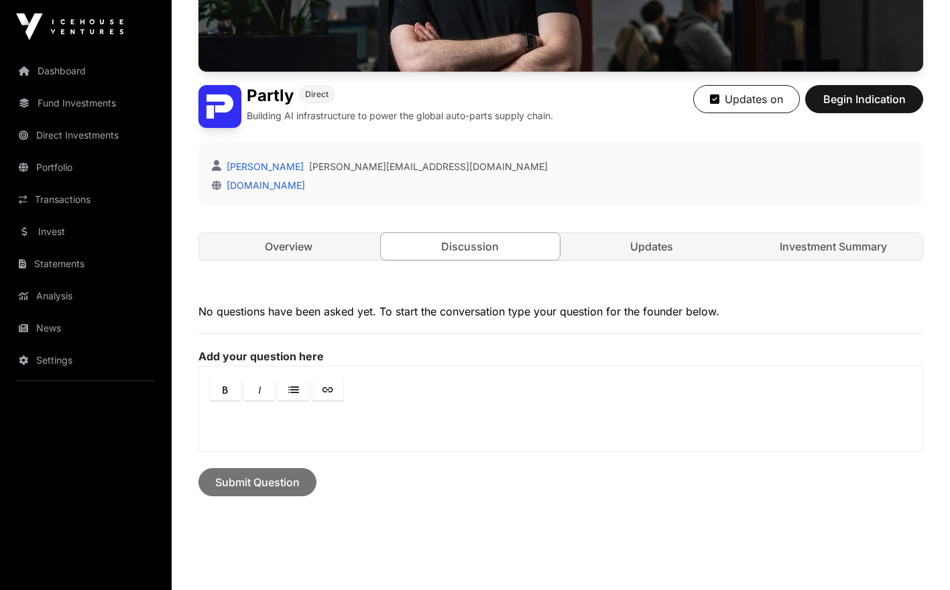
click at [310, 253] on link "Overview" at bounding box center [288, 246] width 179 height 27
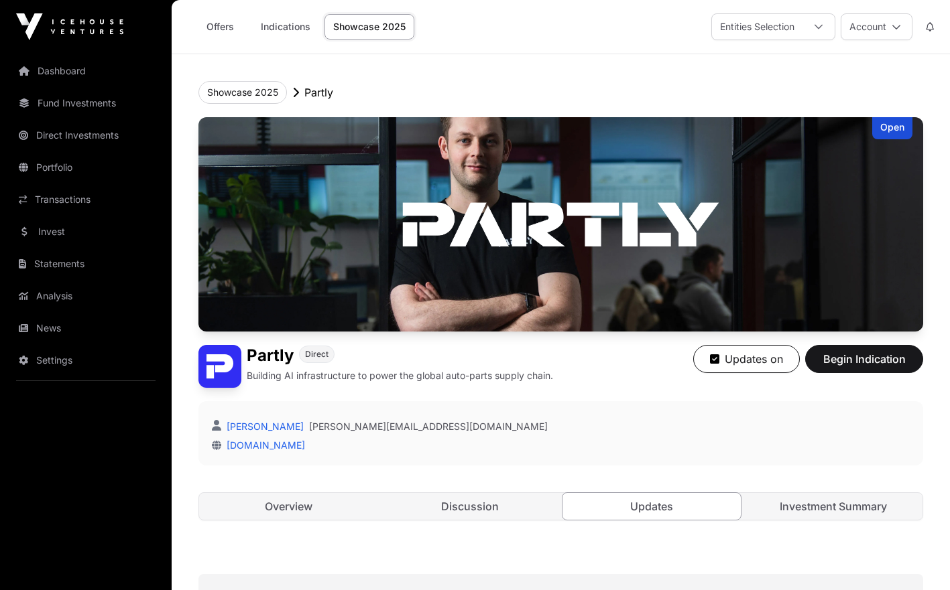
scroll to position [260, 0]
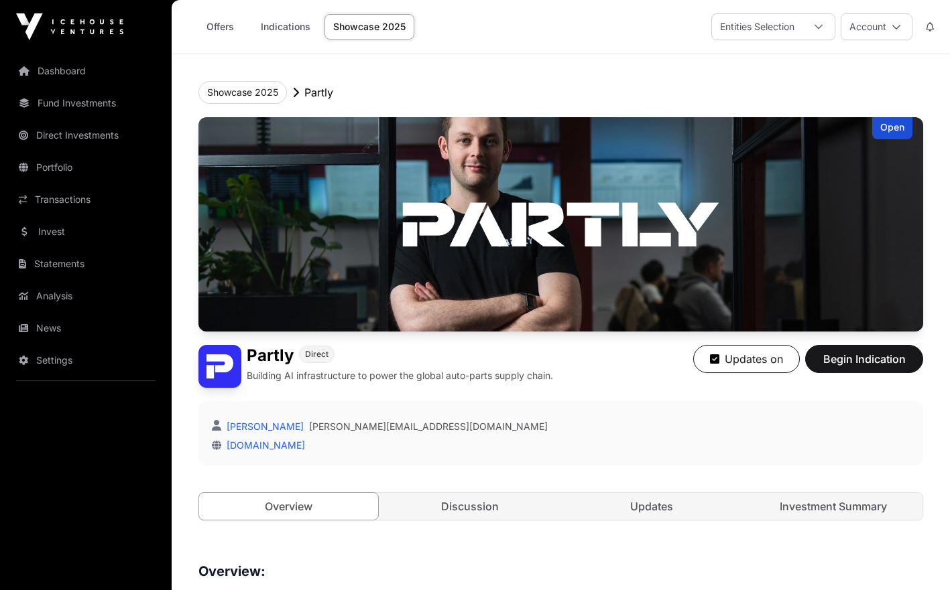
scroll to position [2, 0]
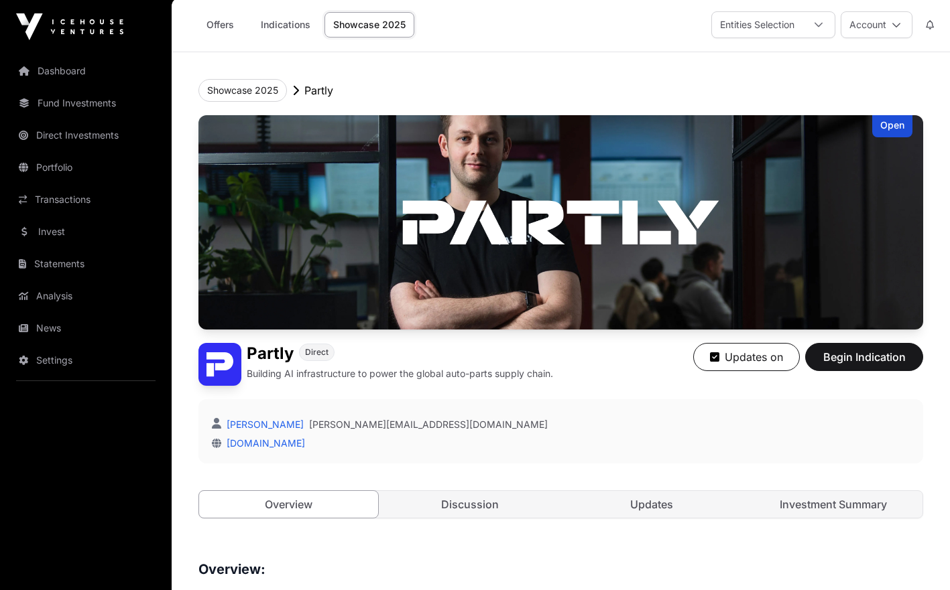
click at [371, 23] on link "Showcase 2025" at bounding box center [369, 24] width 90 height 25
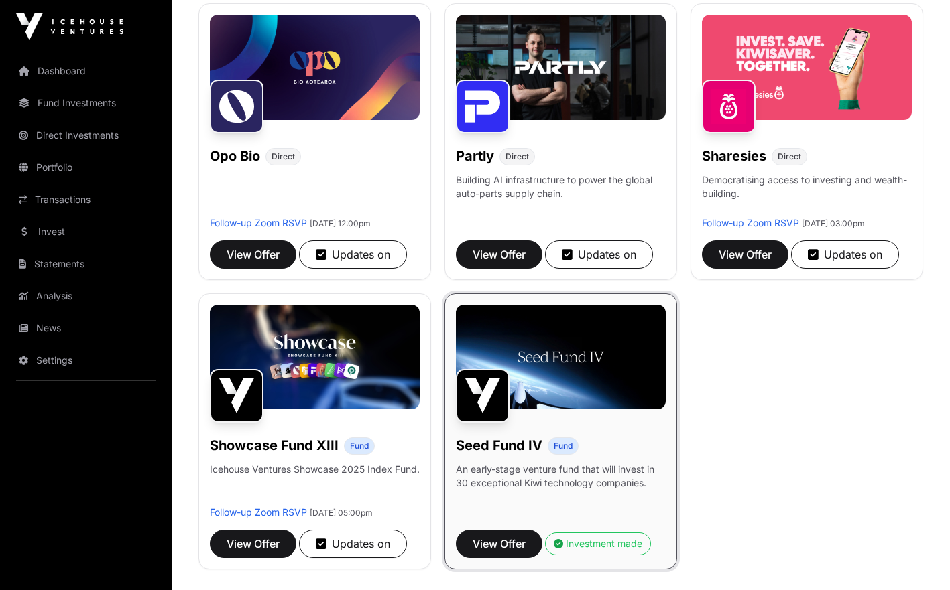
scroll to position [813, 0]
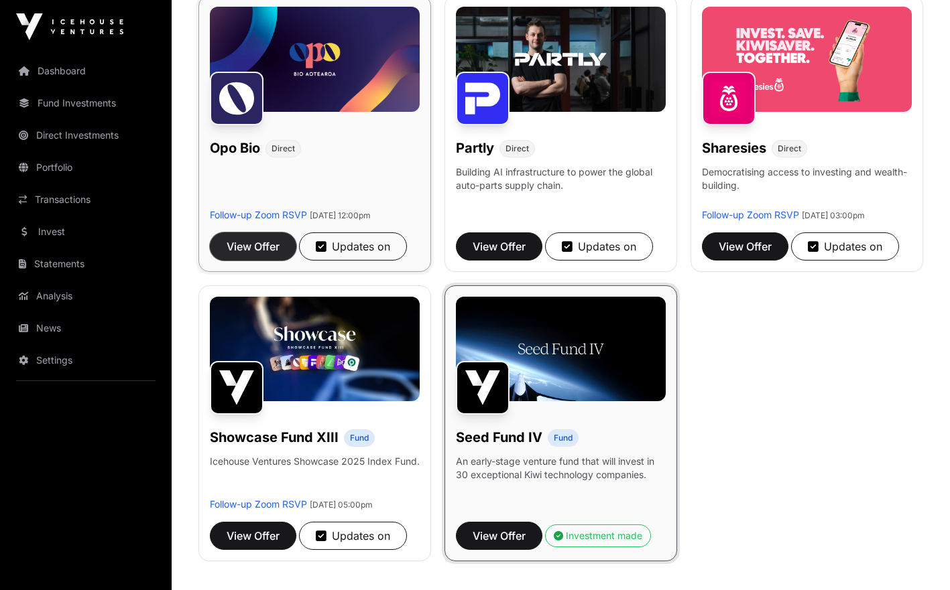
click at [261, 255] on span "View Offer" at bounding box center [253, 247] width 53 height 16
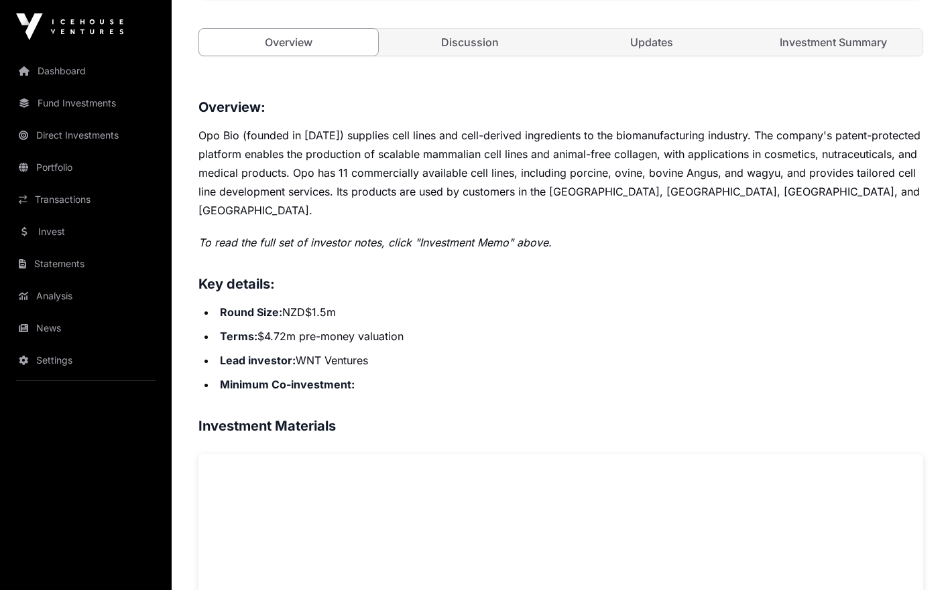
scroll to position [481, 0]
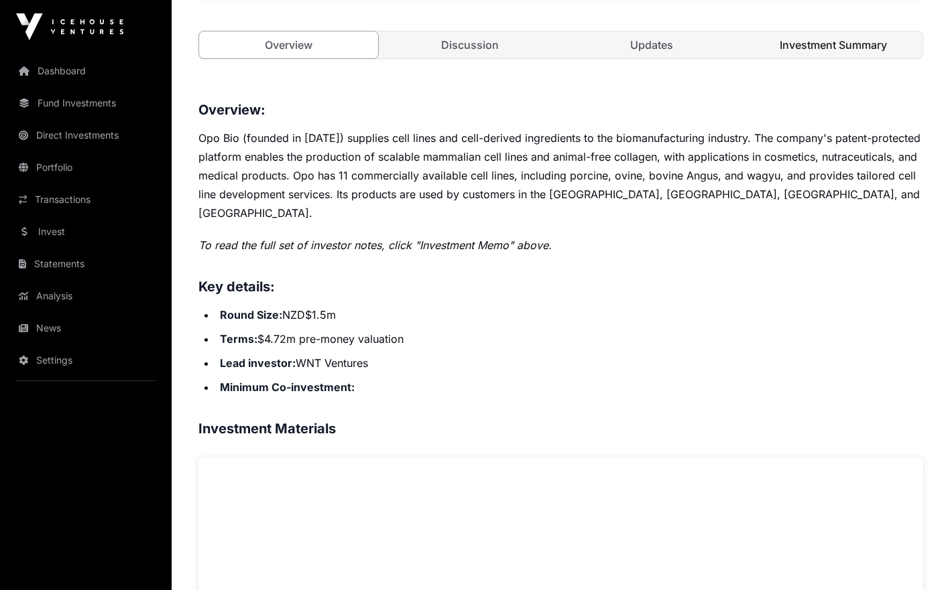
click at [835, 45] on link "Investment Summary" at bounding box center [832, 44] width 179 height 27
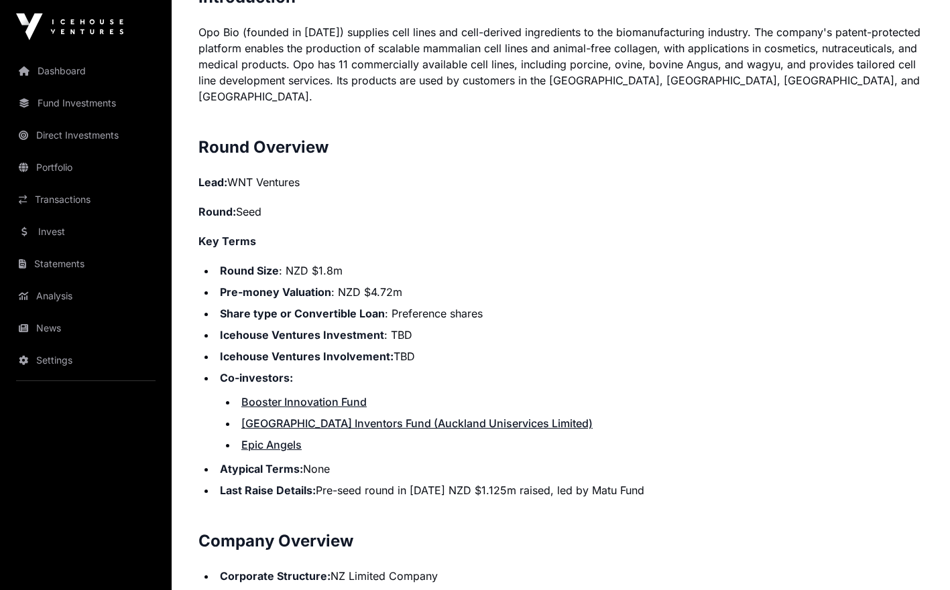
scroll to position [956, 0]
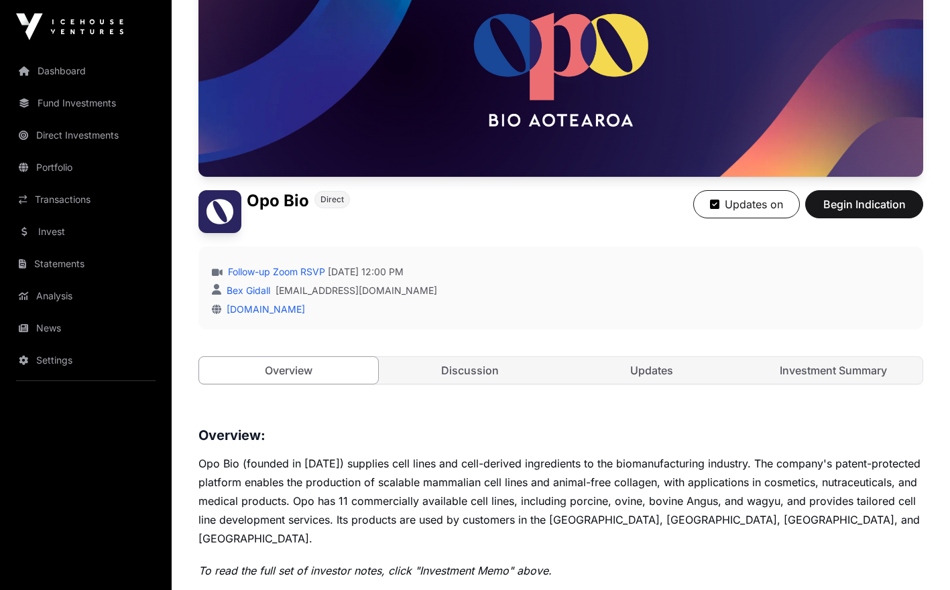
scroll to position [136, 0]
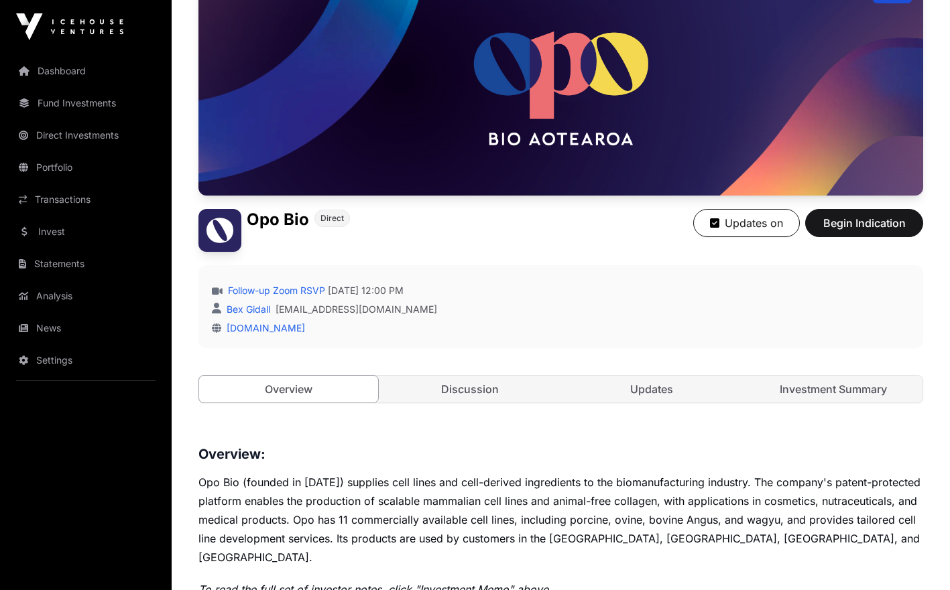
scroll to position [813, 0]
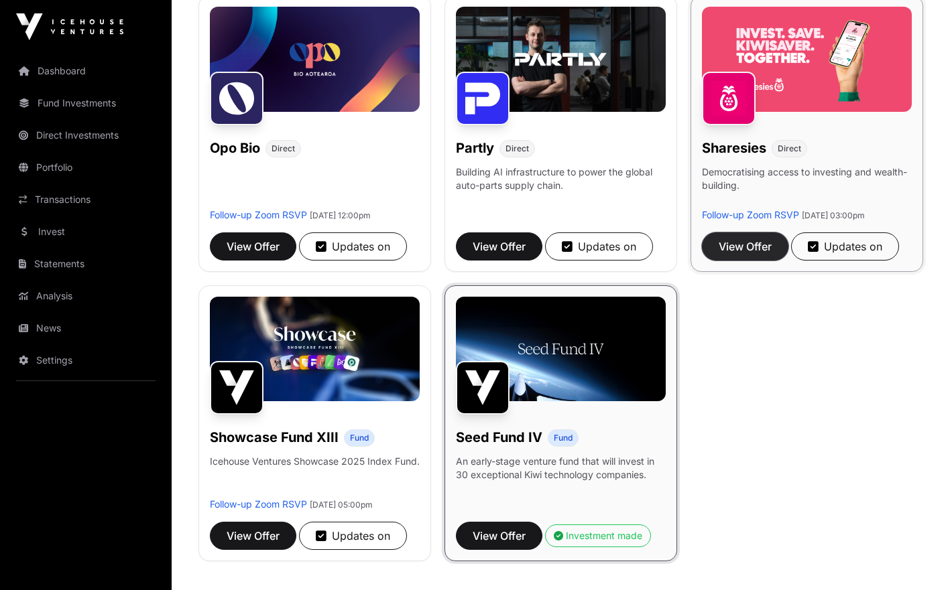
click at [761, 255] on span "View Offer" at bounding box center [744, 247] width 53 height 16
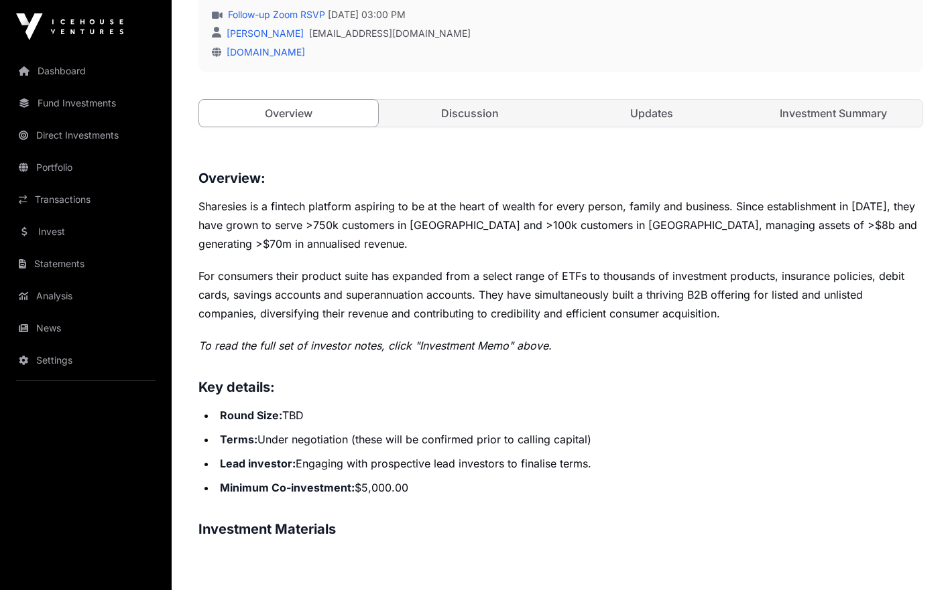
scroll to position [393, 0]
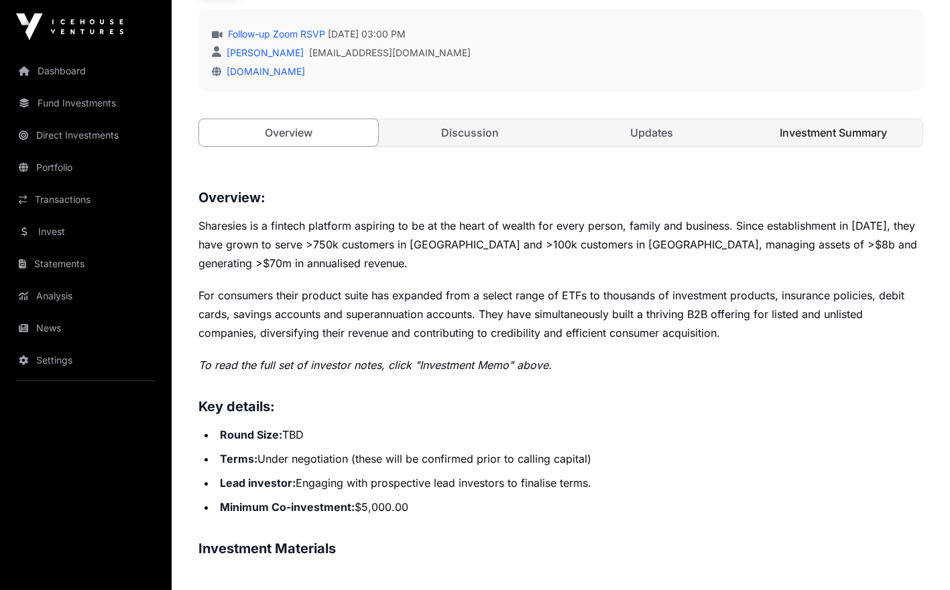
click at [827, 136] on link "Investment Summary" at bounding box center [832, 132] width 179 height 27
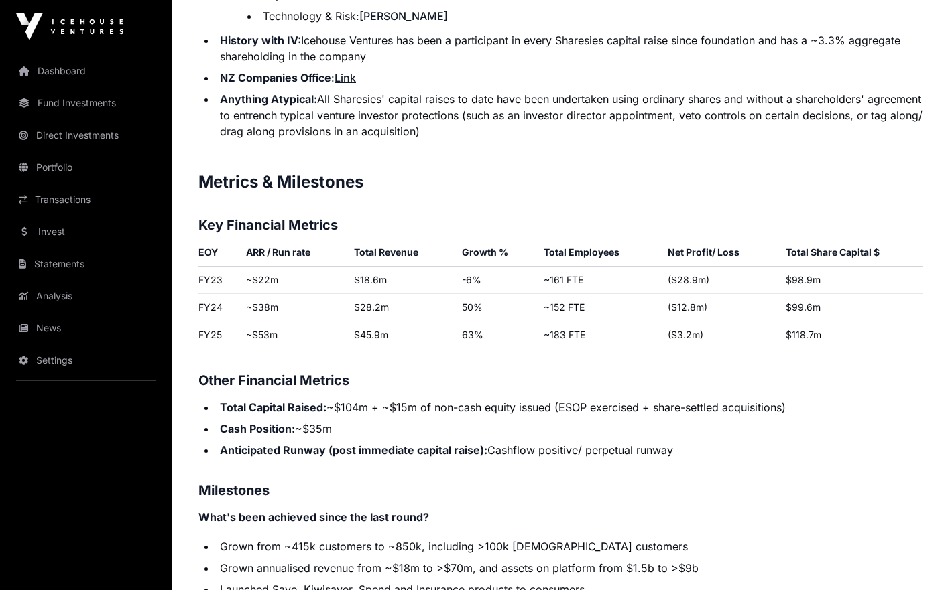
scroll to position [393, 0]
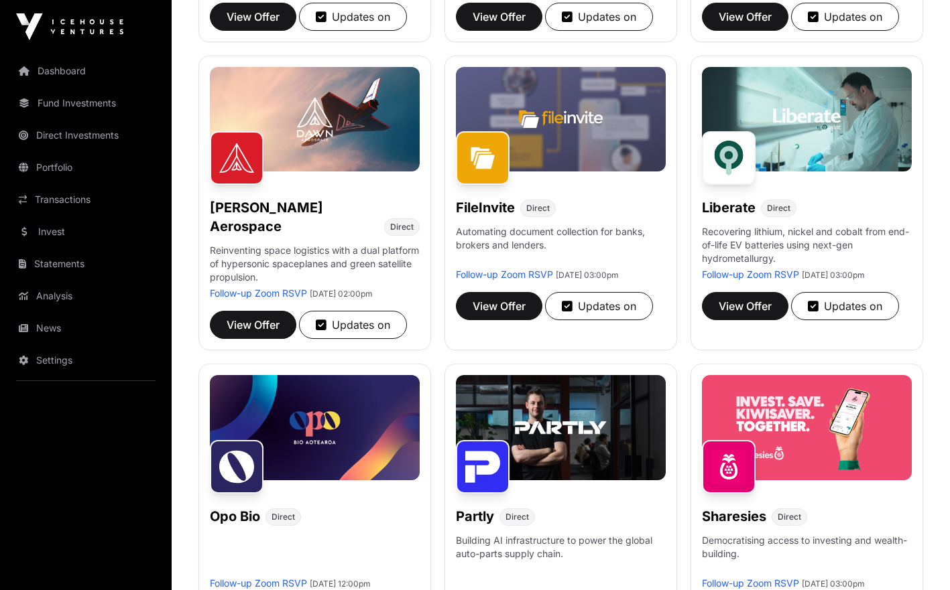
scroll to position [387, 0]
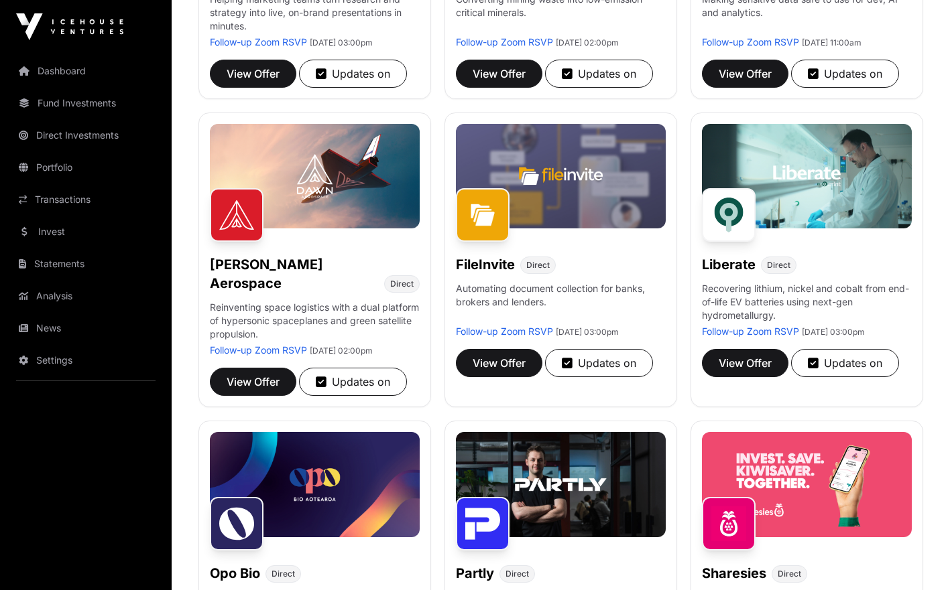
drag, startPoint x: 948, startPoint y: 313, endPoint x: 942, endPoint y: 340, distance: 27.6
click at [942, 340] on div "Showcase 2025 The following companies participated in Showcase 2025. You can re…" at bounding box center [561, 476] width 778 height 1565
drag, startPoint x: 942, startPoint y: 340, endPoint x: 944, endPoint y: 155, distance: 185.0
click at [944, 155] on div "Showcase 2025 The following companies participated in Showcase 2025. You can re…" at bounding box center [561, 476] width 778 height 1565
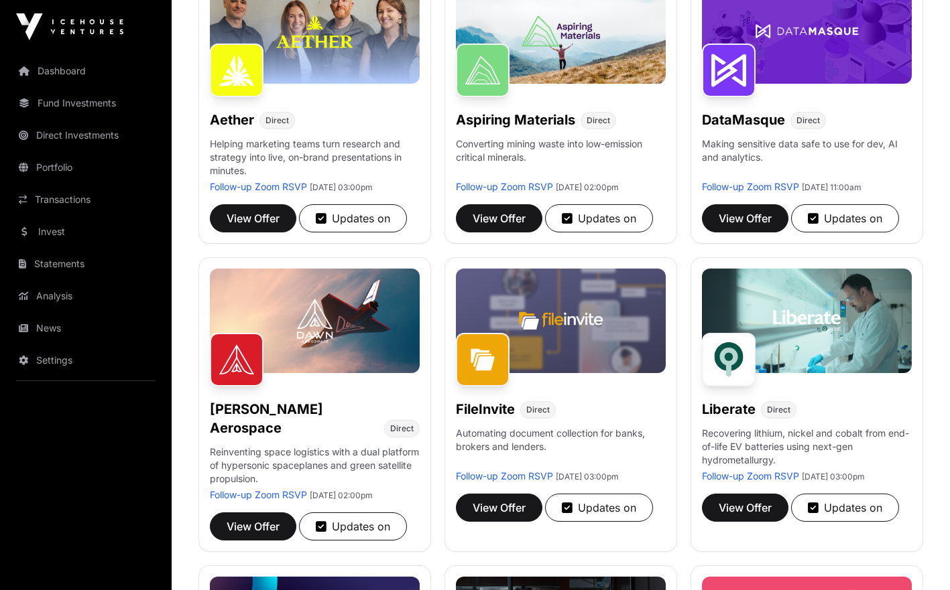
scroll to position [200, 0]
